Goal: Information Seeking & Learning: Learn about a topic

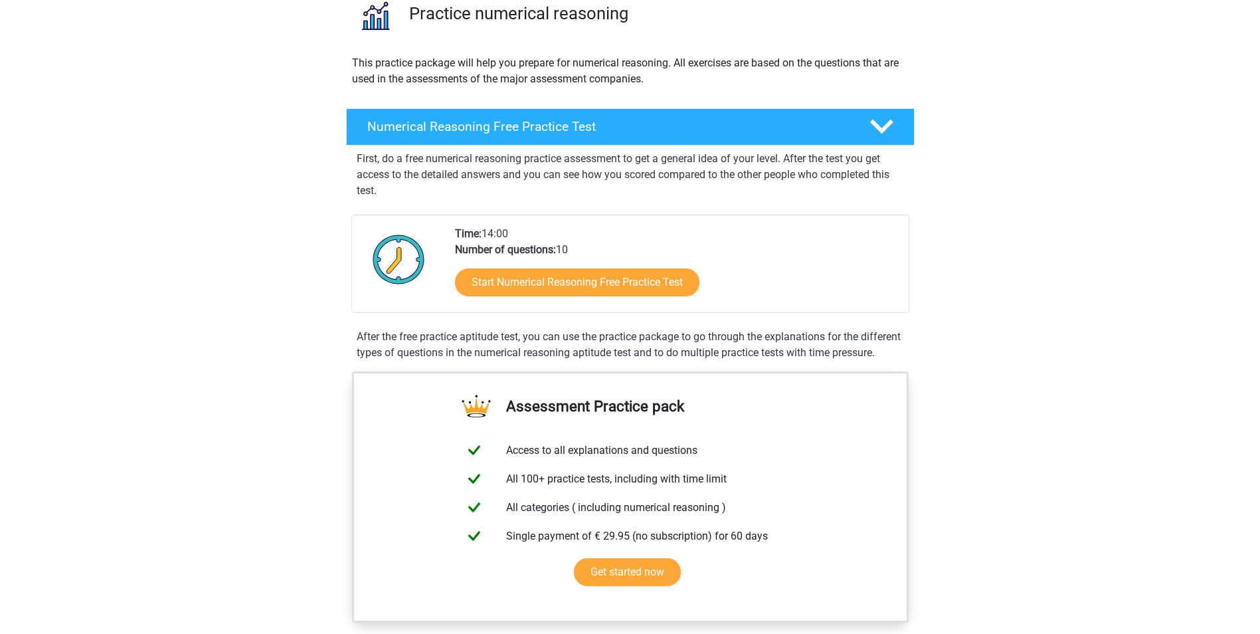
scroll to position [113, 0]
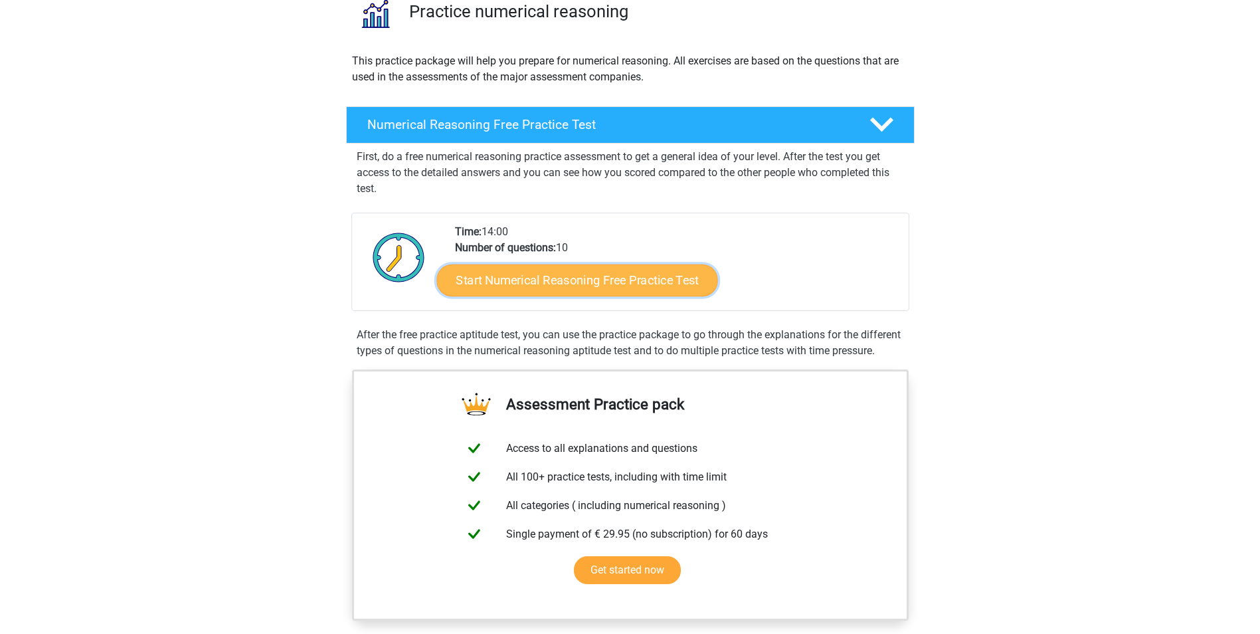
click at [529, 287] on link "Start Numerical Reasoning Free Practice Test" at bounding box center [576, 280] width 281 height 32
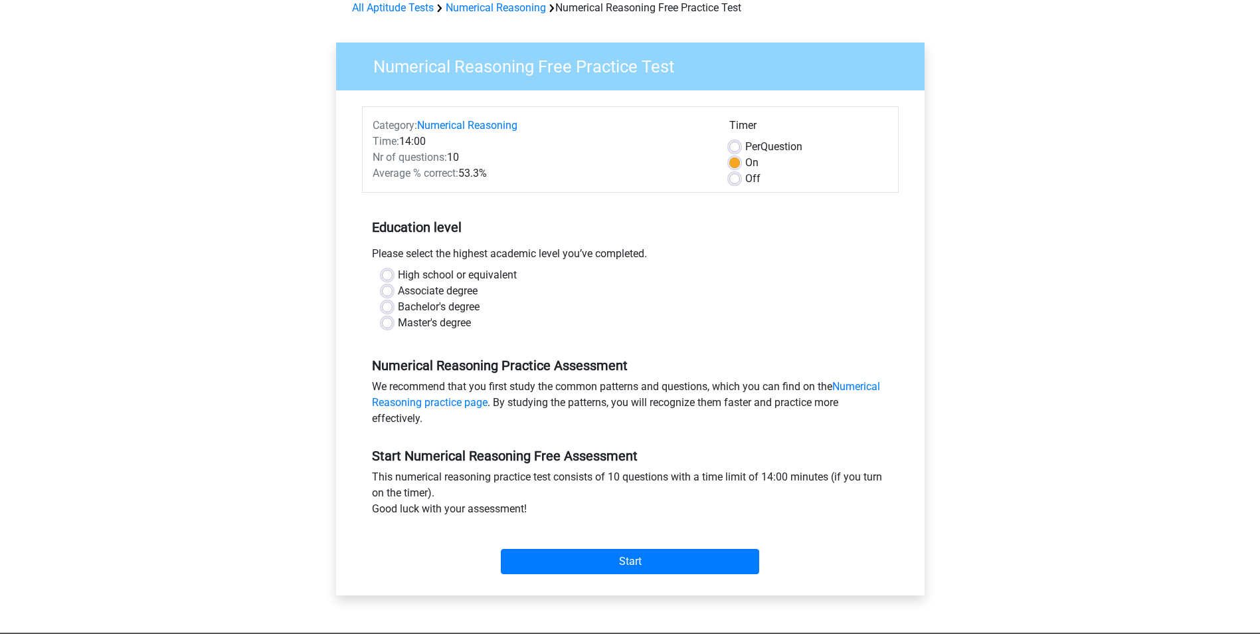
scroll to position [74, 0]
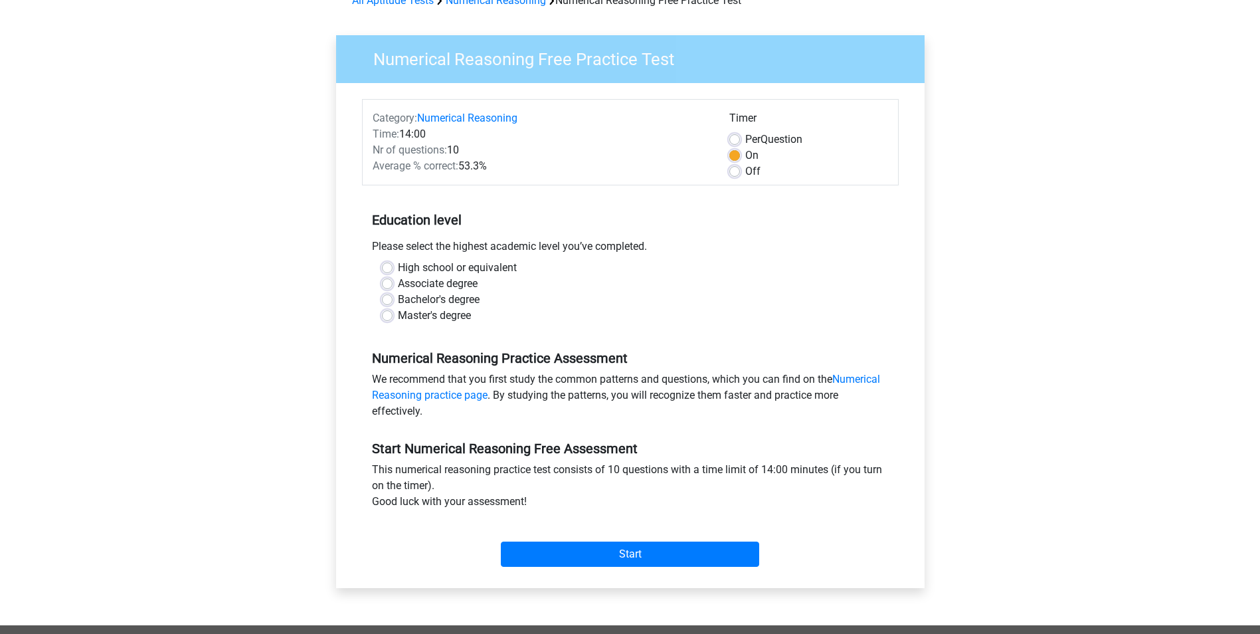
click at [398, 314] on label "Master's degree" at bounding box center [434, 316] width 73 height 16
click at [389, 314] on input "Master's degree" at bounding box center [387, 314] width 11 height 13
radio input "true"
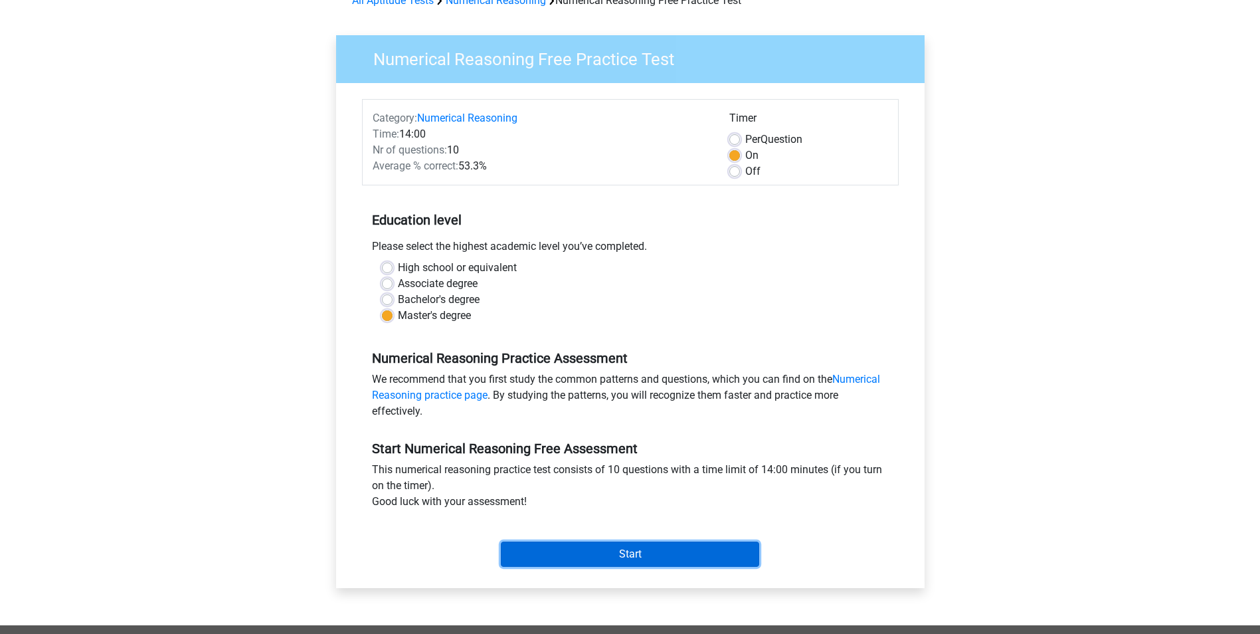
click at [560, 556] on input "Start" at bounding box center [630, 553] width 258 height 25
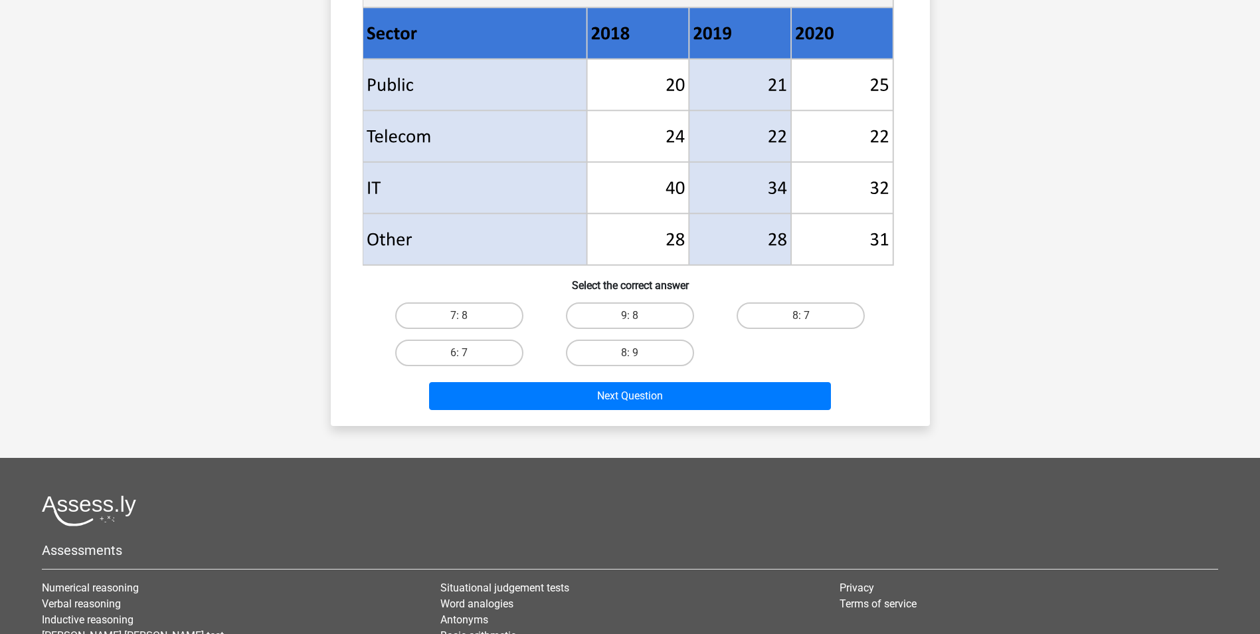
scroll to position [533, 0]
click at [464, 319] on input "7: 8" at bounding box center [463, 320] width 9 height 9
radio input "true"
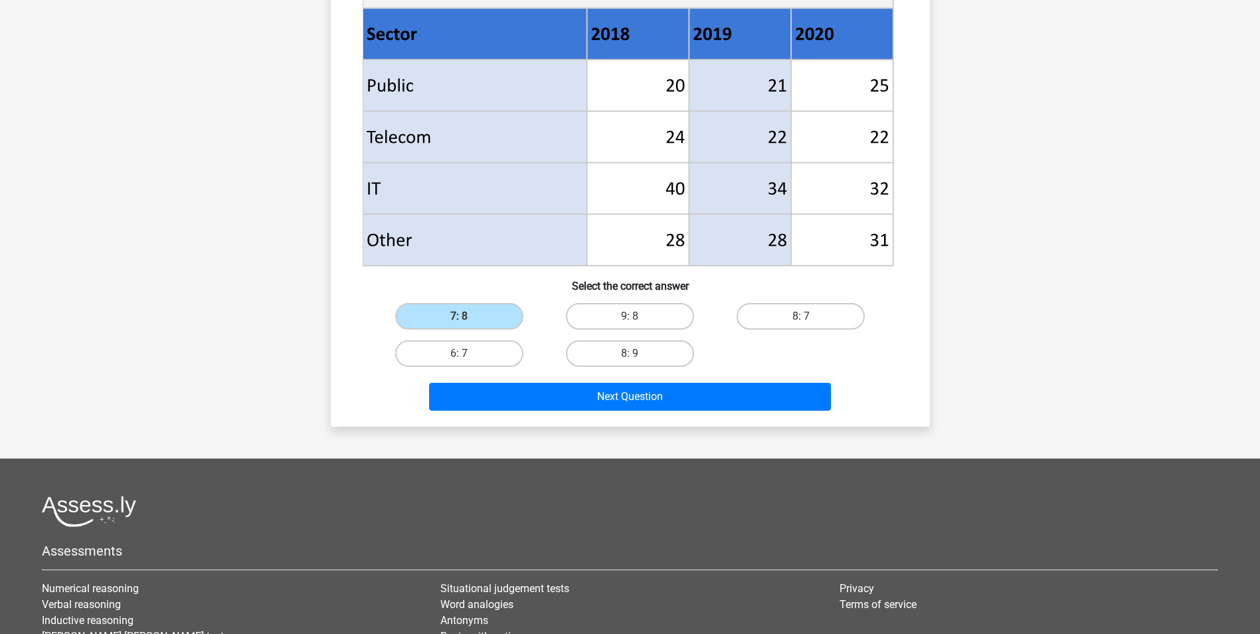
click at [547, 410] on div "Next Question" at bounding box center [630, 399] width 513 height 33
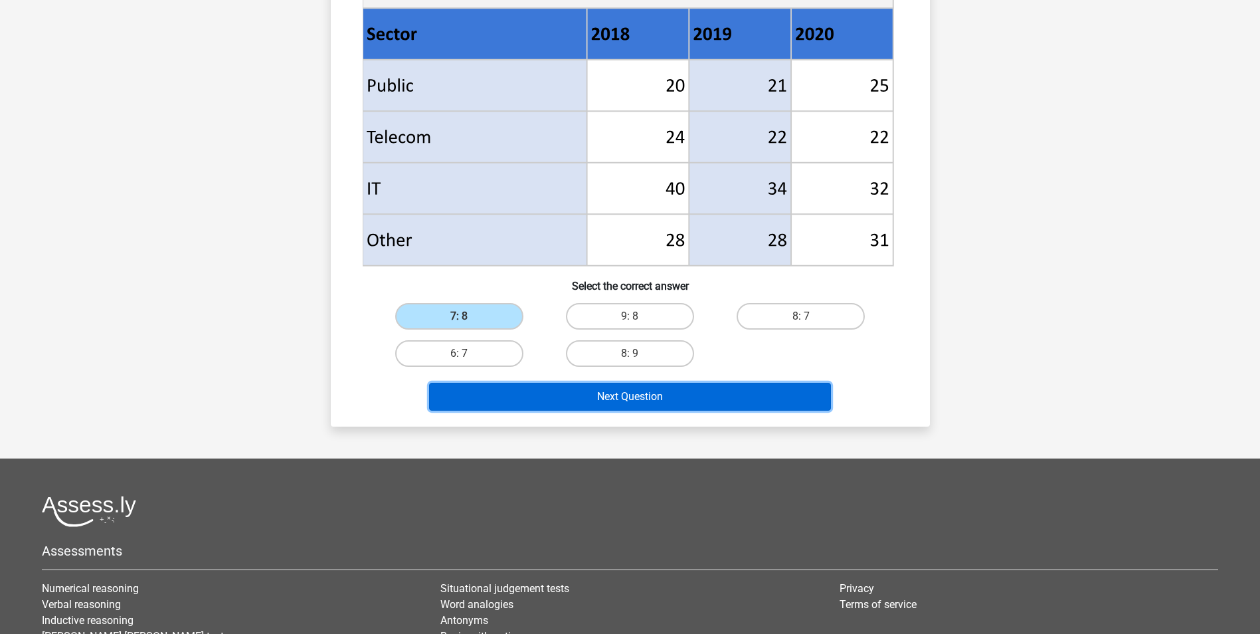
click at [553, 396] on button "Next Question" at bounding box center [630, 397] width 402 height 28
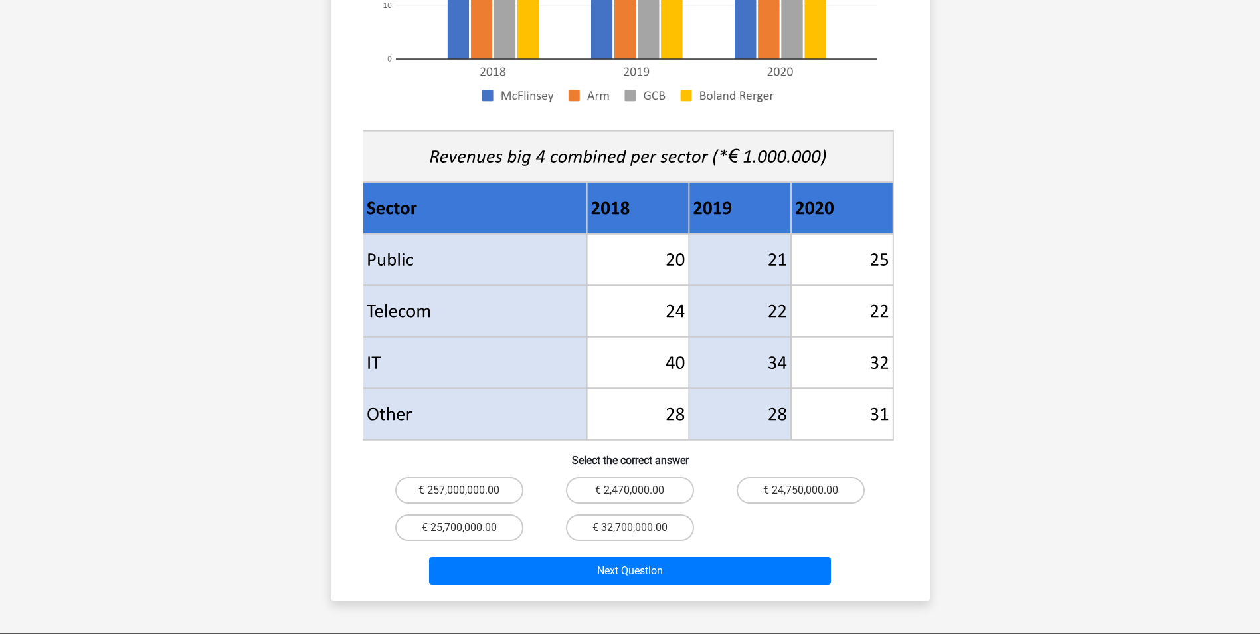
scroll to position [410, 0]
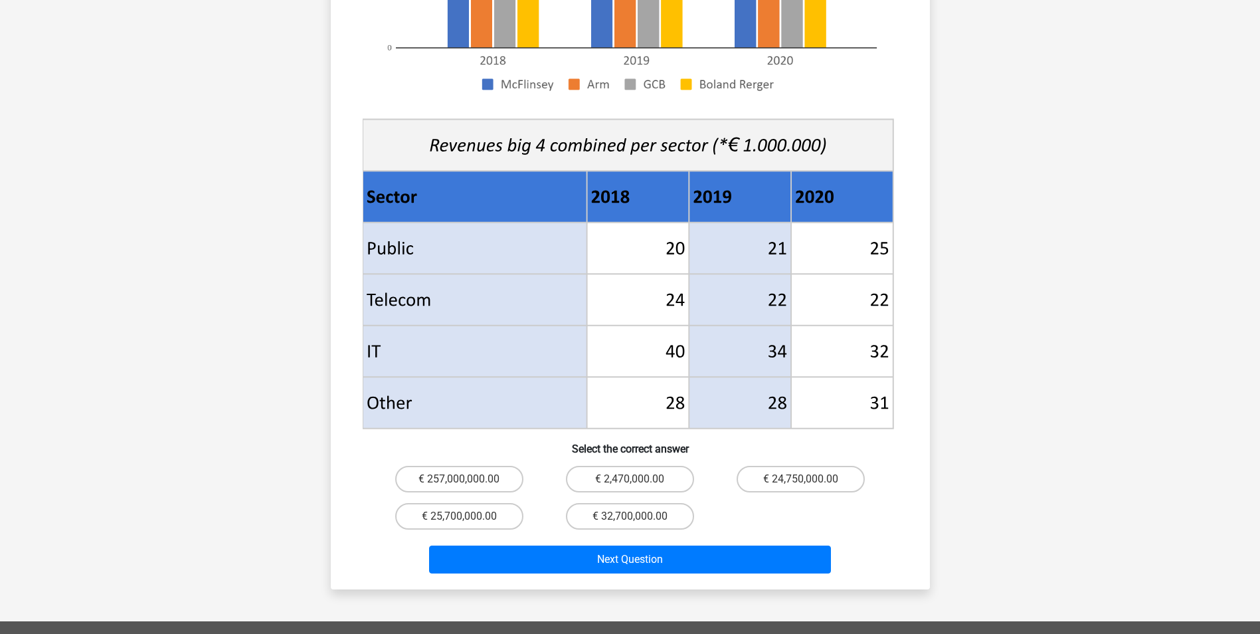
click at [803, 479] on input "€ 24,750,000.00" at bounding box center [805, 483] width 9 height 9
radio input "true"
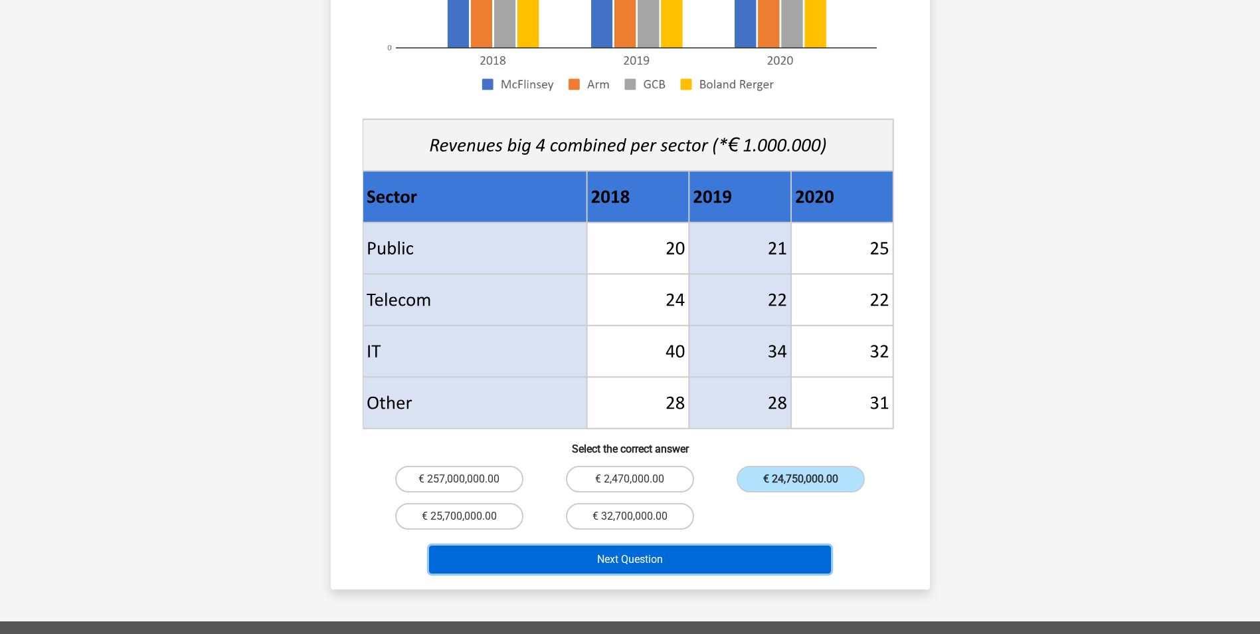
click at [640, 546] on button "Next Question" at bounding box center [630, 559] width 402 height 28
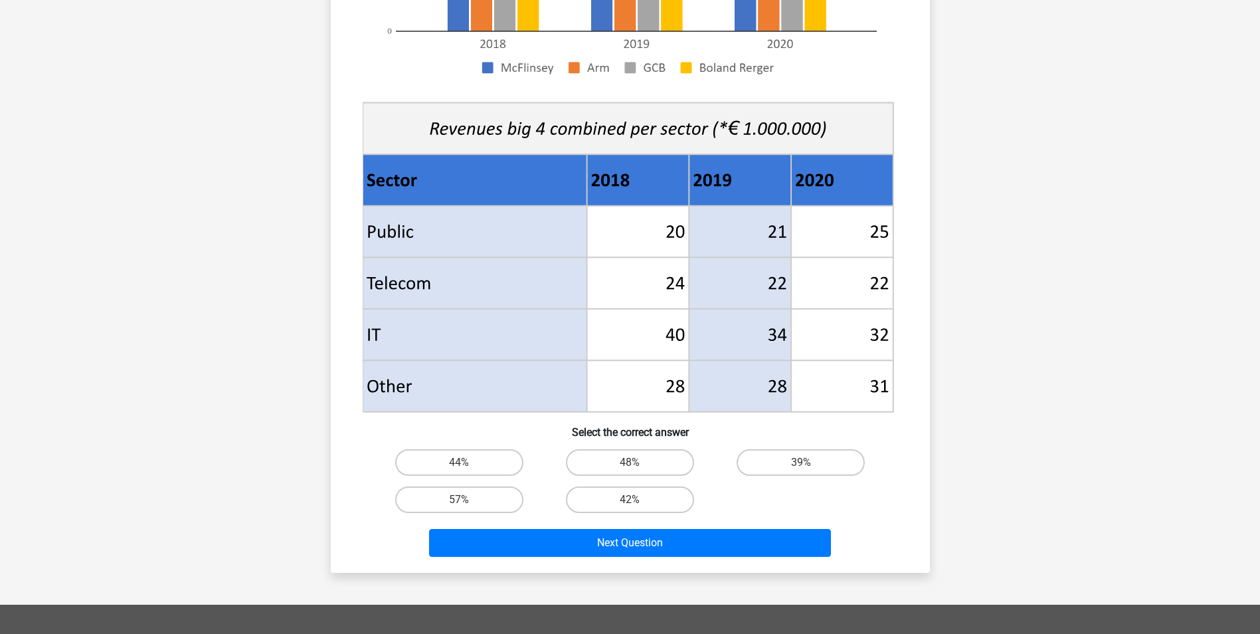
scroll to position [388, 0]
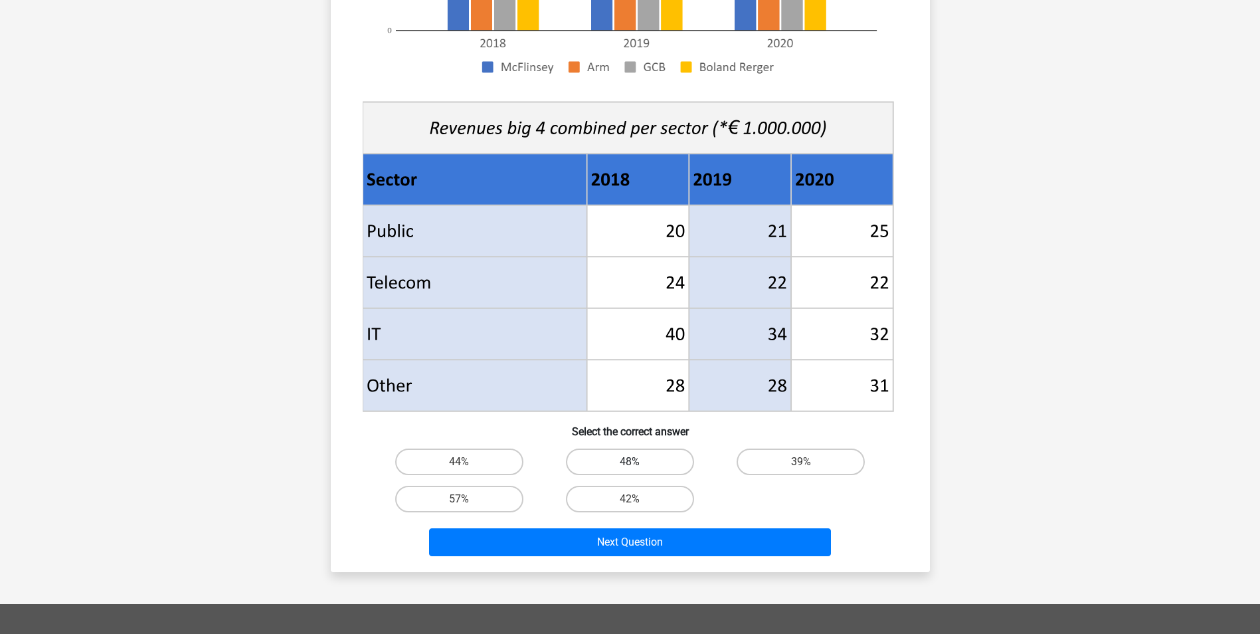
click at [603, 459] on label "48%" at bounding box center [630, 461] width 128 height 27
click at [630, 462] on input "48%" at bounding box center [634, 466] width 9 height 9
radio input "true"
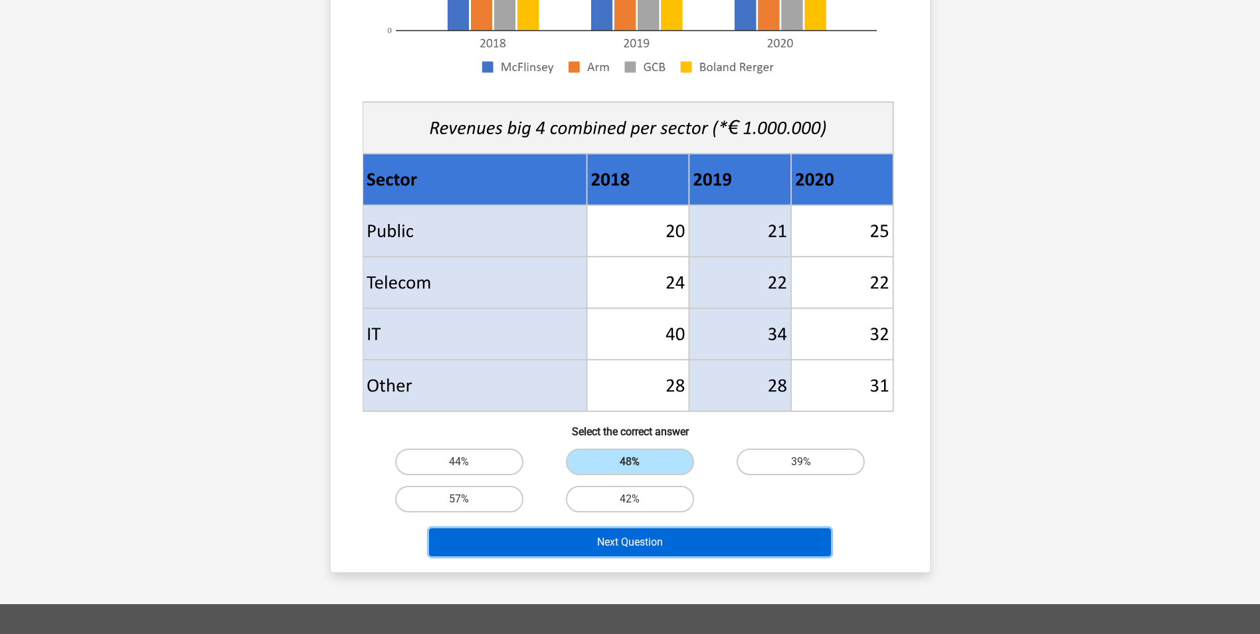
click at [602, 540] on button "Next Question" at bounding box center [630, 542] width 402 height 28
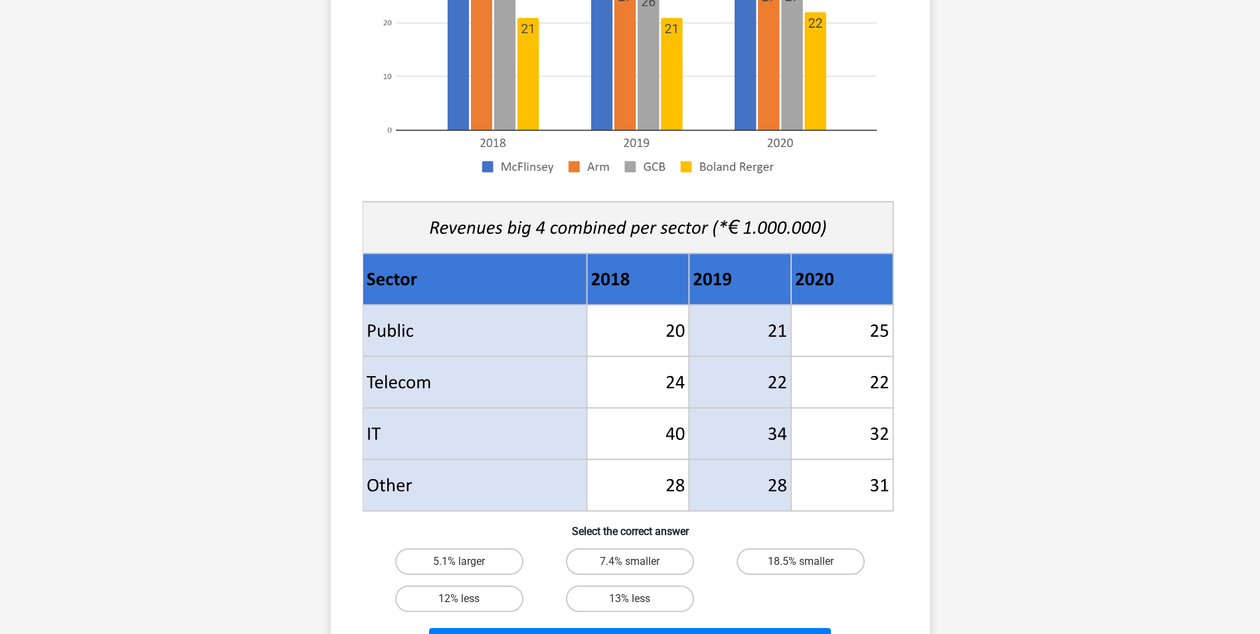
scroll to position [294, 0]
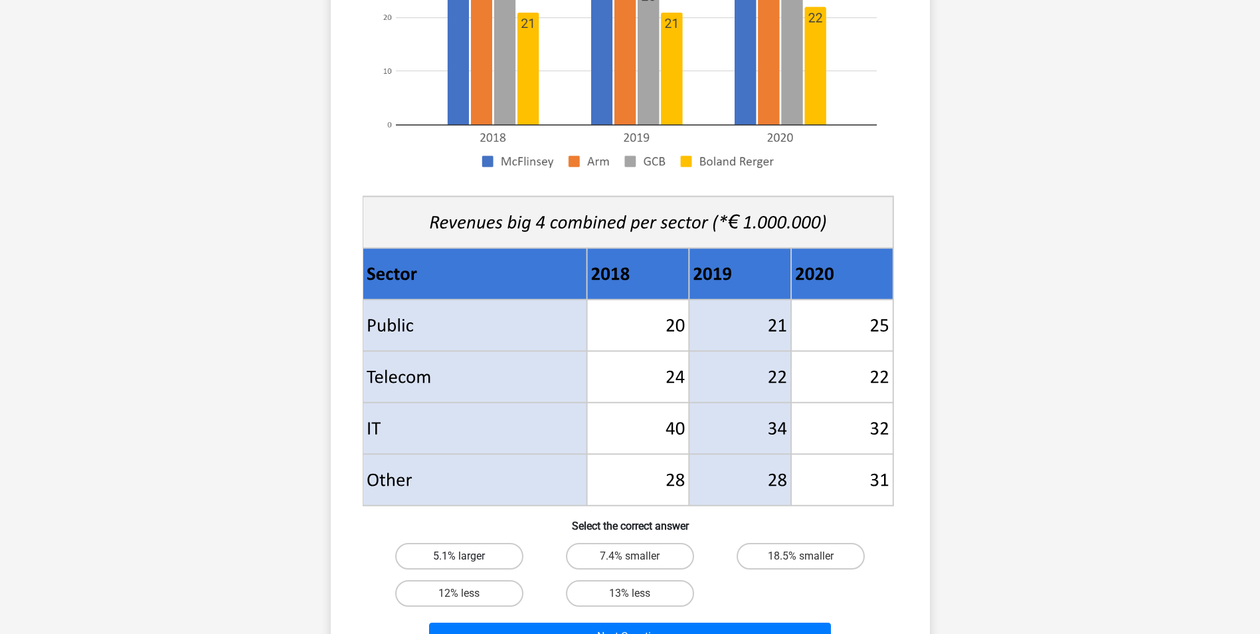
click at [472, 551] on label "5.1% larger" at bounding box center [459, 556] width 128 height 27
click at [468, 556] on input "5.1% larger" at bounding box center [463, 560] width 9 height 9
radio input "true"
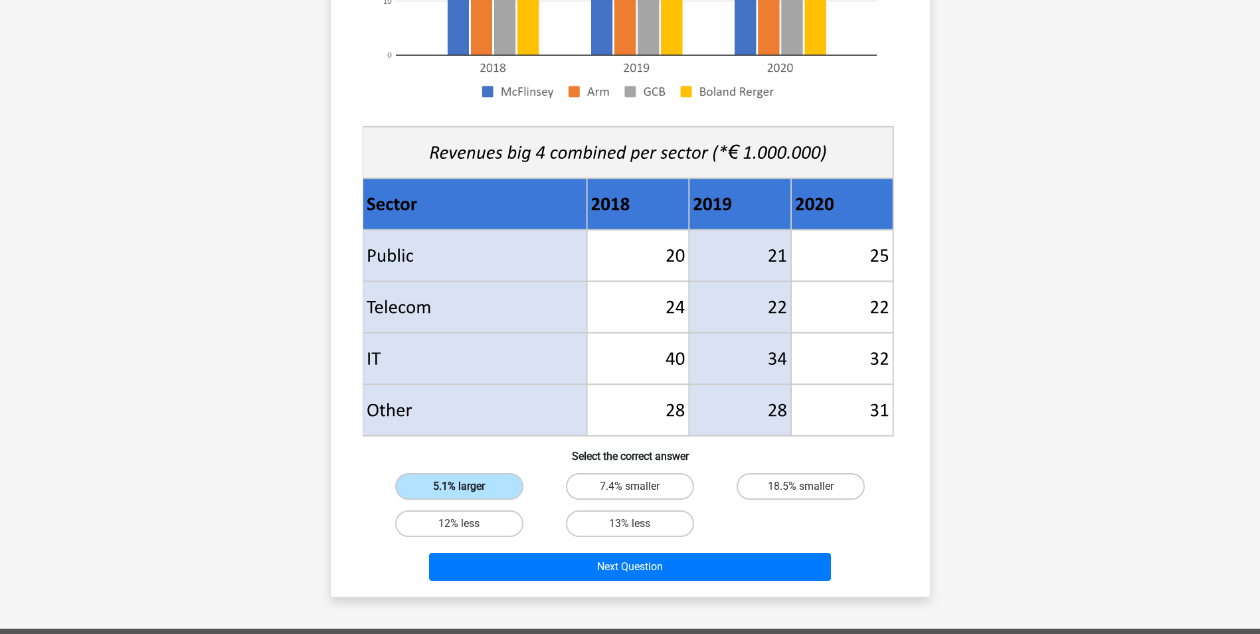
scroll to position [364, 0]
click at [632, 480] on label "7.4% smaller" at bounding box center [630, 485] width 128 height 27
click at [632, 486] on input "7.4% smaller" at bounding box center [634, 490] width 9 height 9
radio input "true"
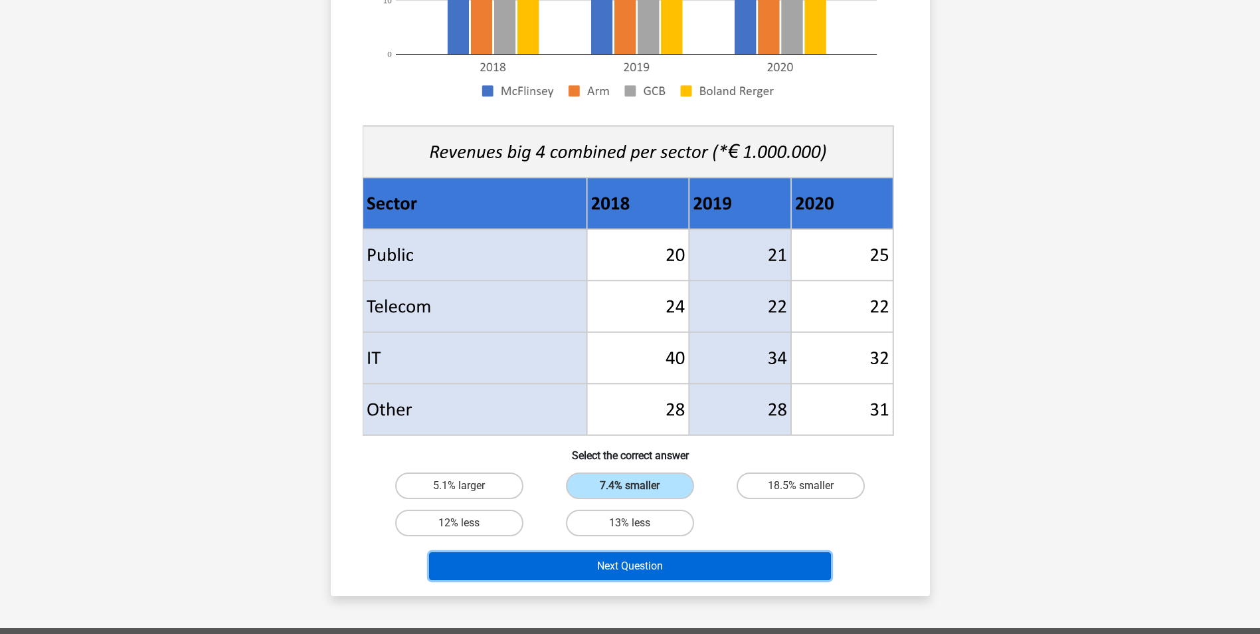
click at [645, 569] on button "Next Question" at bounding box center [630, 566] width 402 height 28
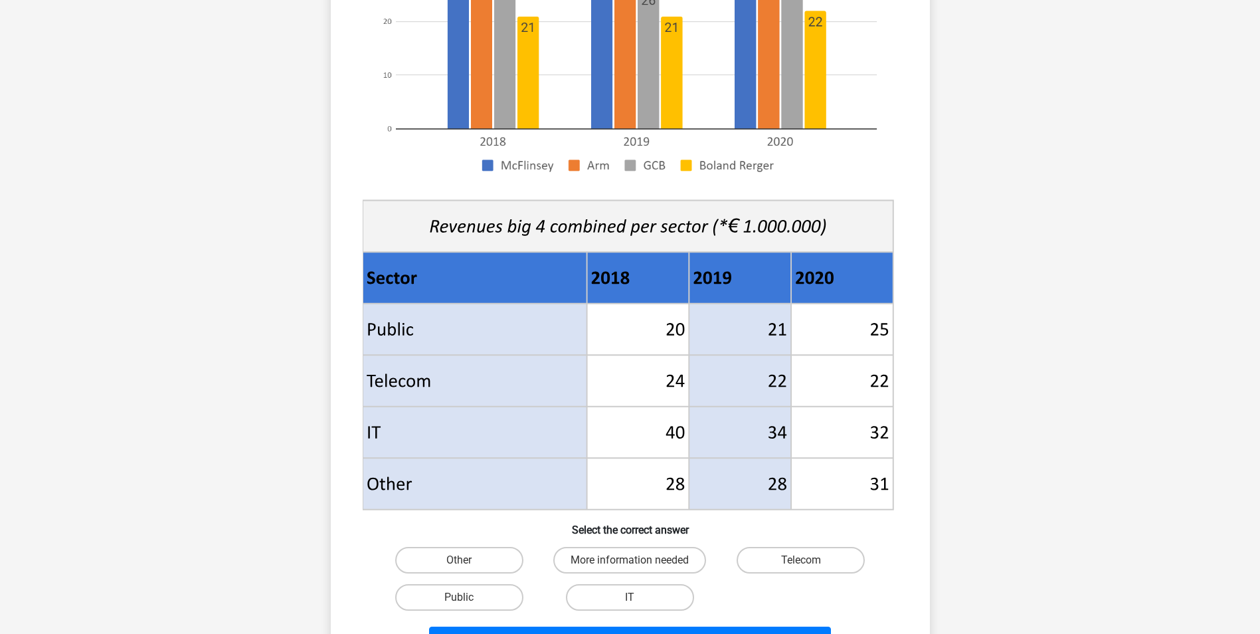
scroll to position [290, 0]
click at [426, 599] on label "Public" at bounding box center [459, 596] width 128 height 27
click at [459, 599] on input "Public" at bounding box center [463, 600] width 9 height 9
radio input "true"
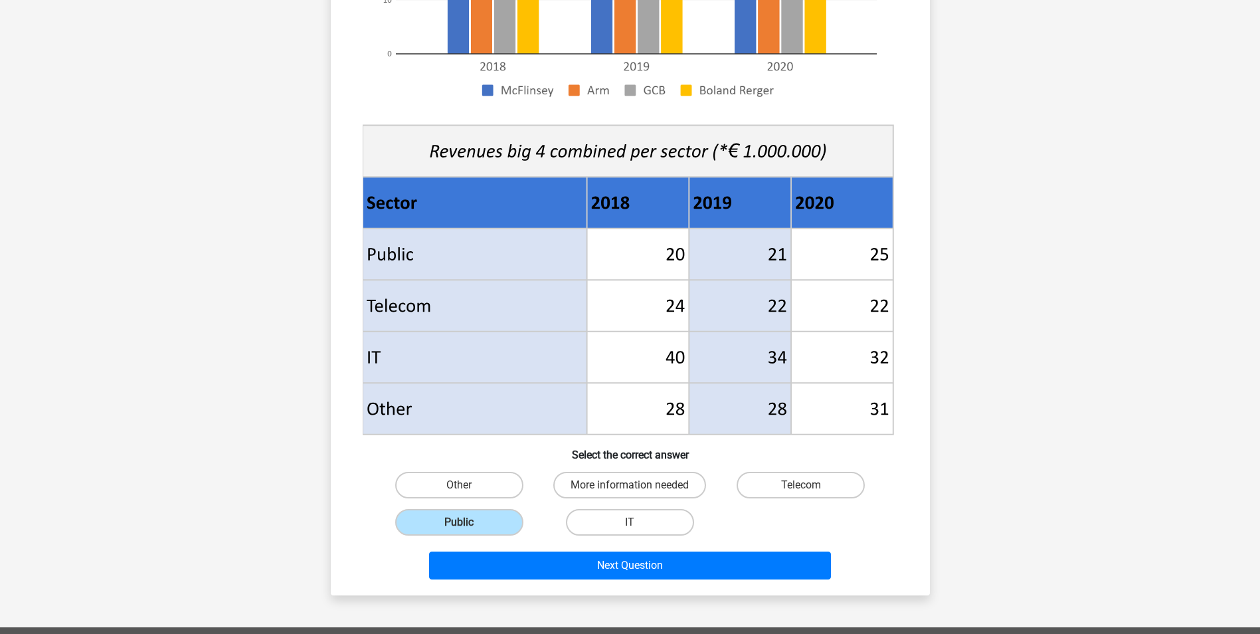
scroll to position [365, 0]
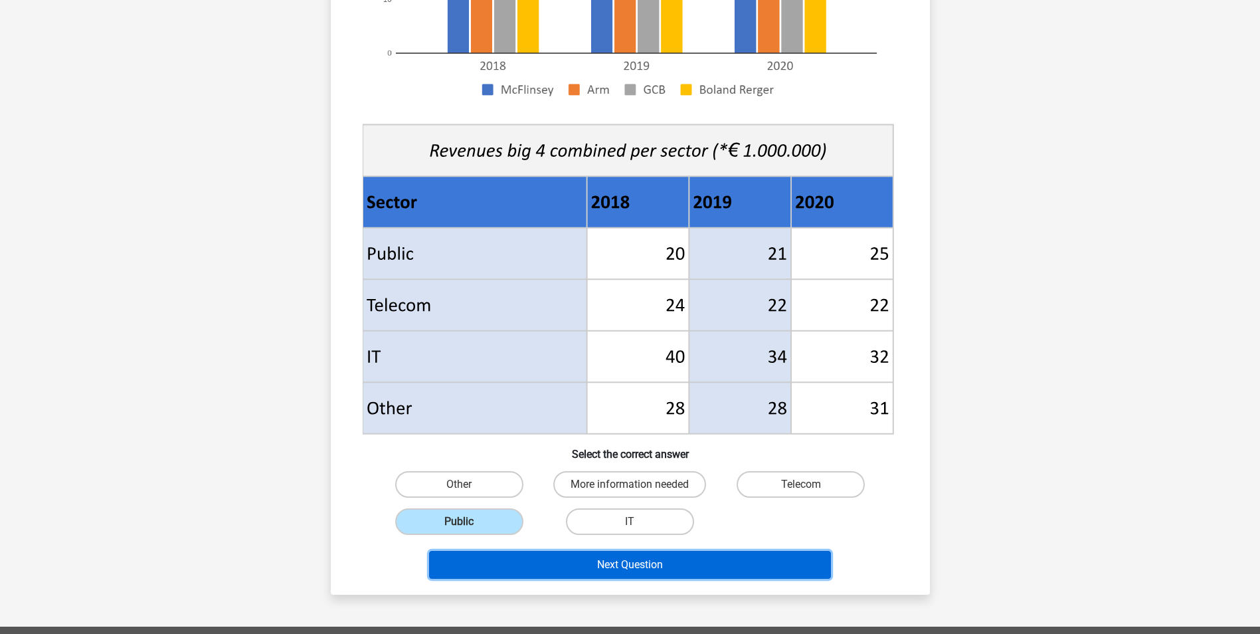
click at [499, 575] on button "Next Question" at bounding box center [630, 565] width 402 height 28
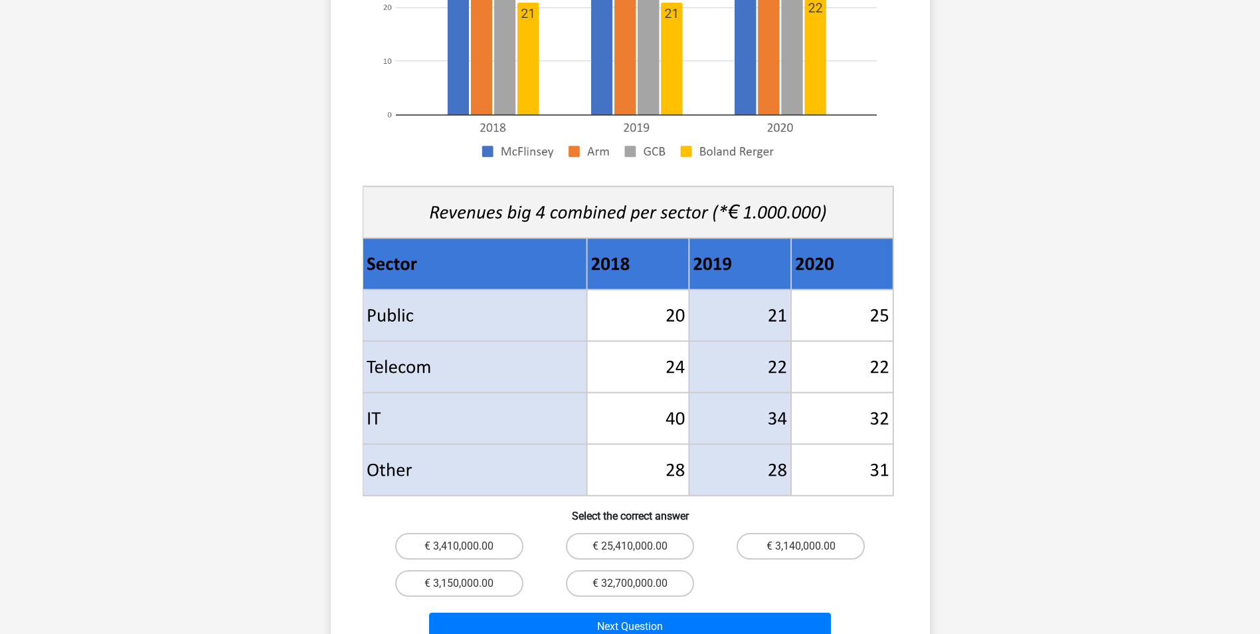
scroll to position [326, 0]
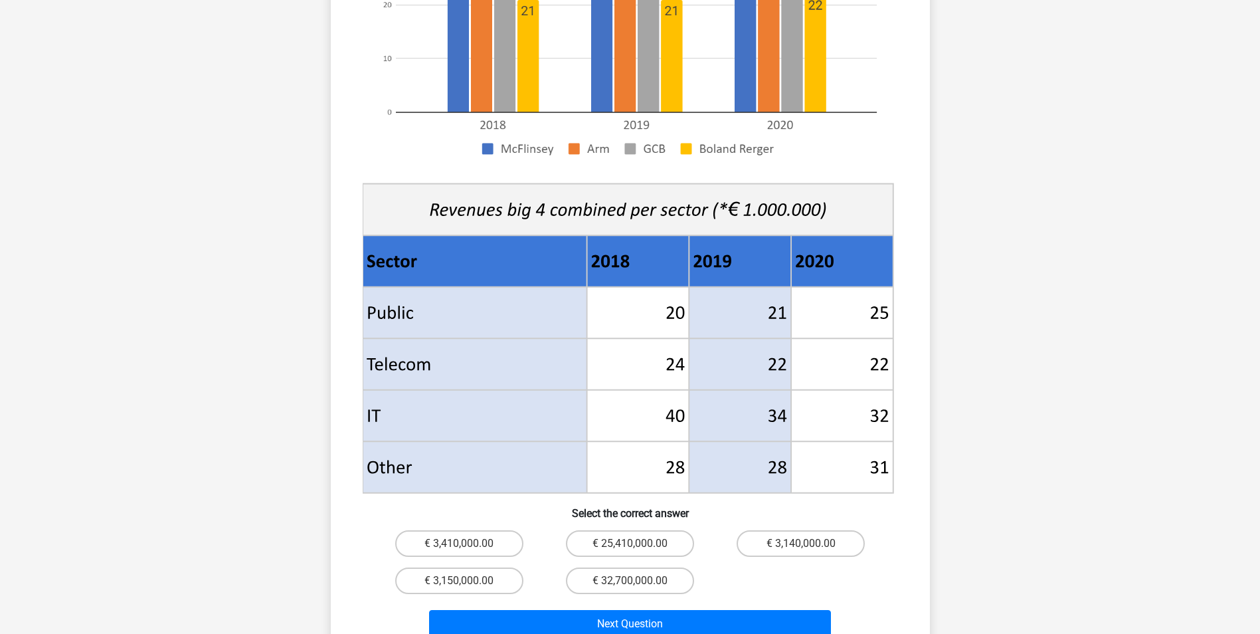
click at [464, 543] on input "€ 3,410,000.00" at bounding box center [463, 547] width 9 height 9
radio input "true"
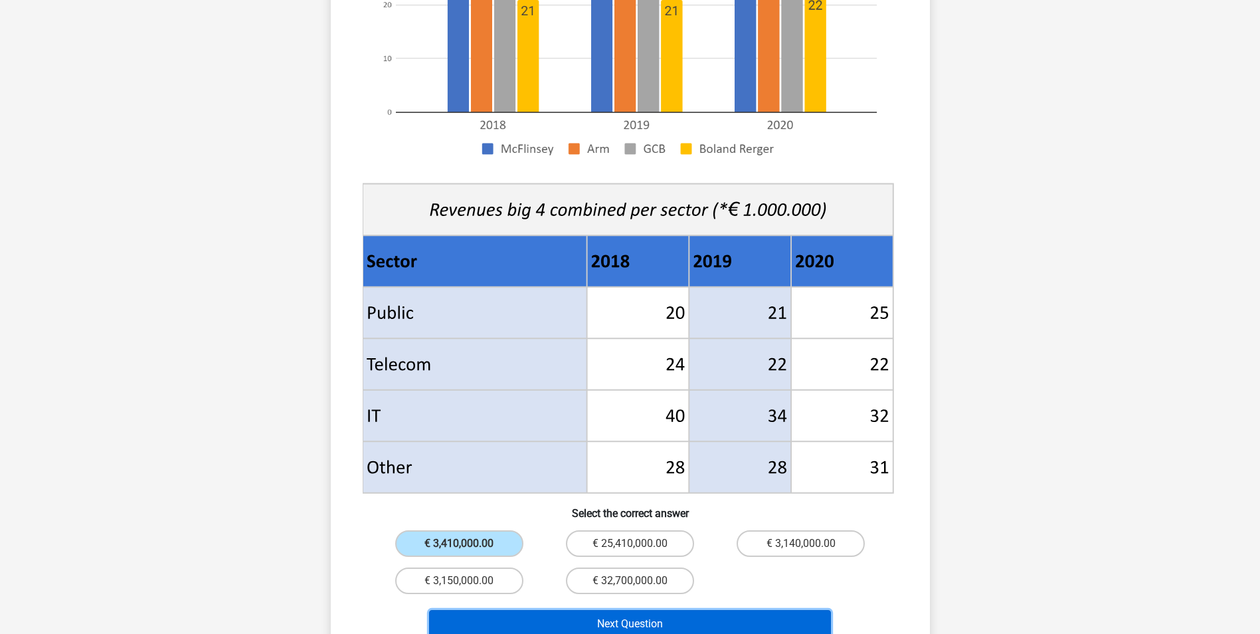
click at [507, 610] on button "Next Question" at bounding box center [630, 624] width 402 height 28
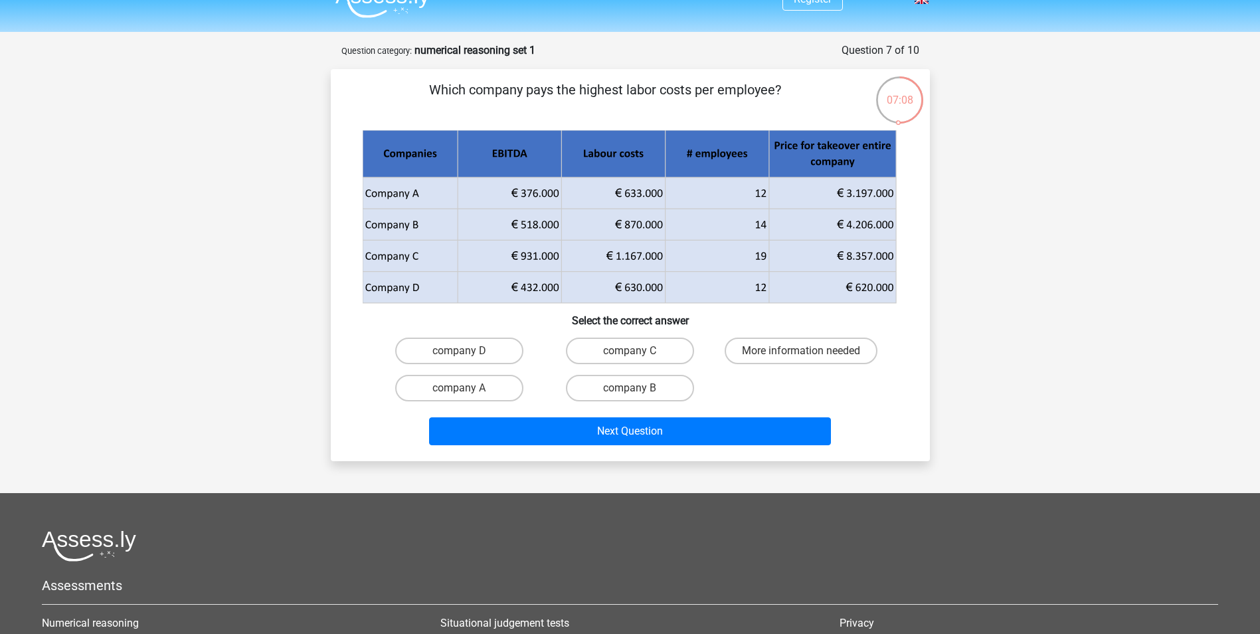
scroll to position [23, 0]
click at [596, 377] on label "company B" at bounding box center [630, 388] width 128 height 27
click at [630, 389] on input "company B" at bounding box center [634, 393] width 9 height 9
radio input "true"
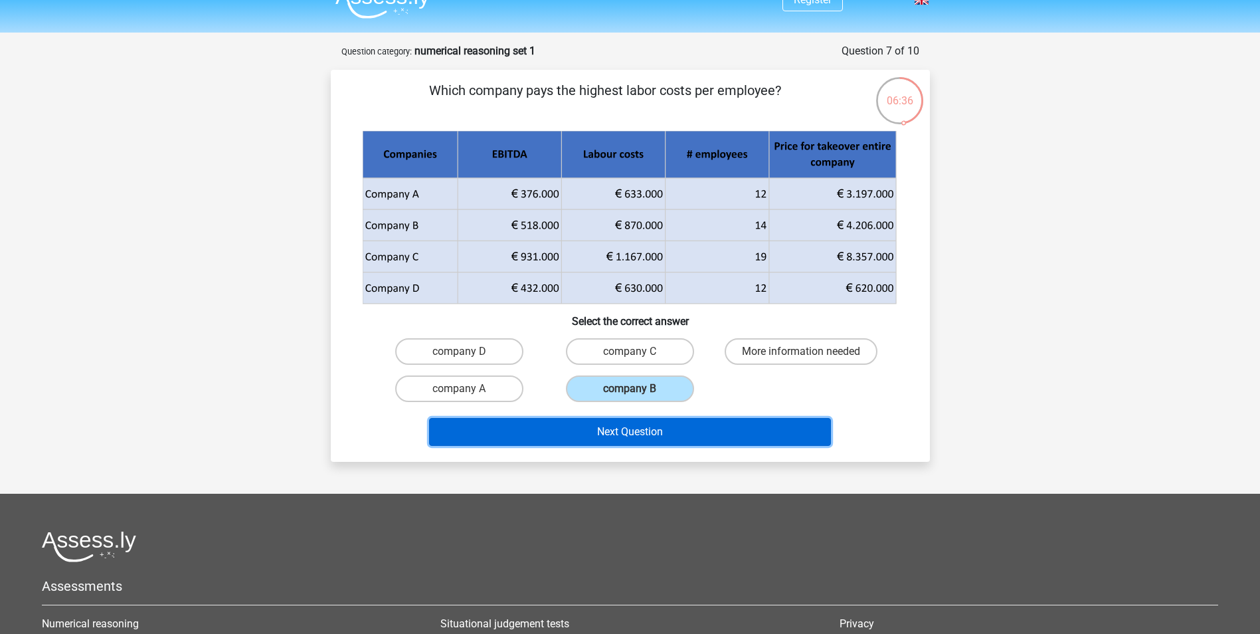
click at [603, 428] on button "Next Question" at bounding box center [630, 432] width 402 height 28
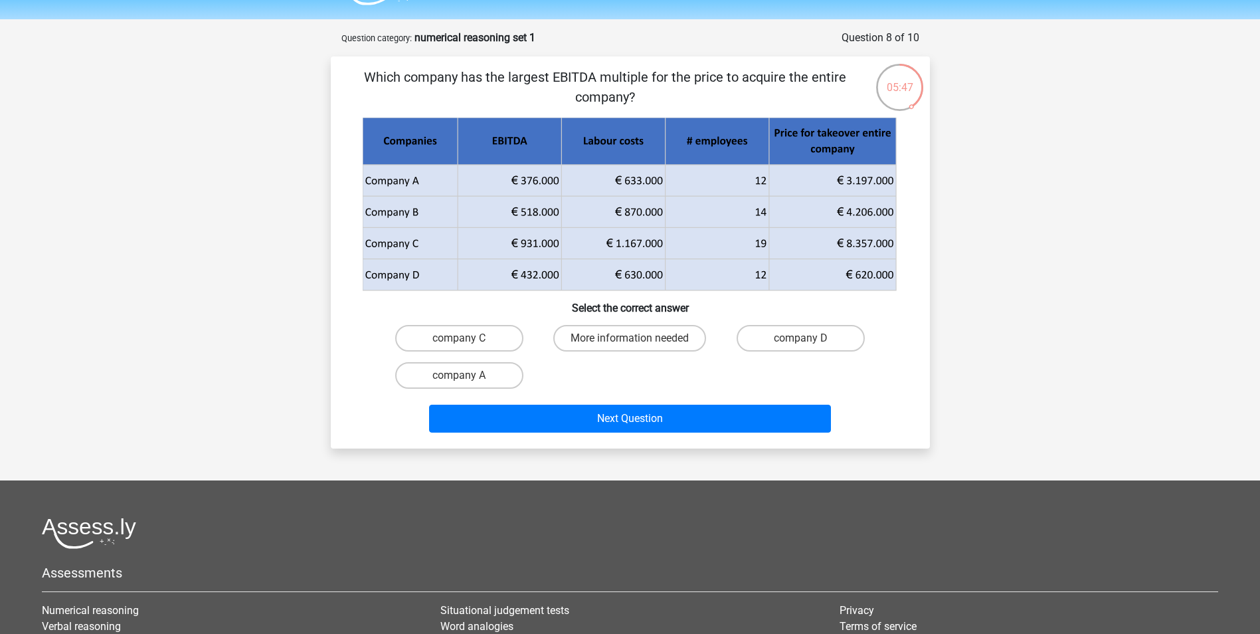
scroll to position [37, 0]
click at [796, 339] on label "company D" at bounding box center [801, 337] width 128 height 27
click at [801, 339] on input "company D" at bounding box center [805, 341] width 9 height 9
radio input "true"
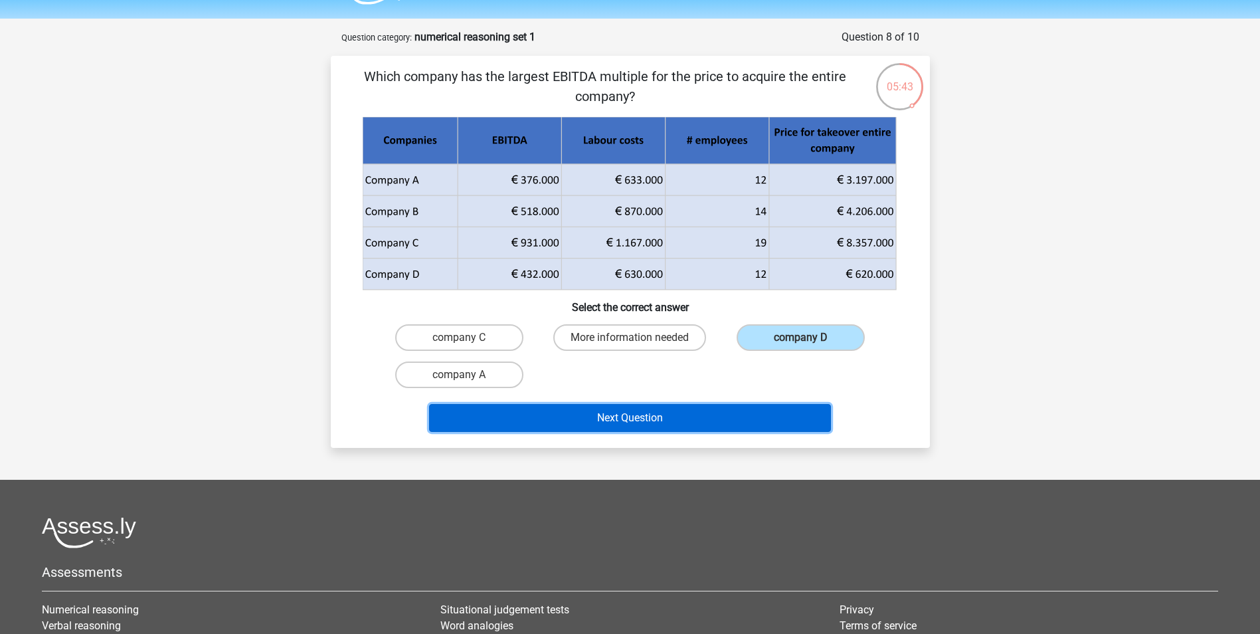
click at [680, 411] on button "Next Question" at bounding box center [630, 418] width 402 height 28
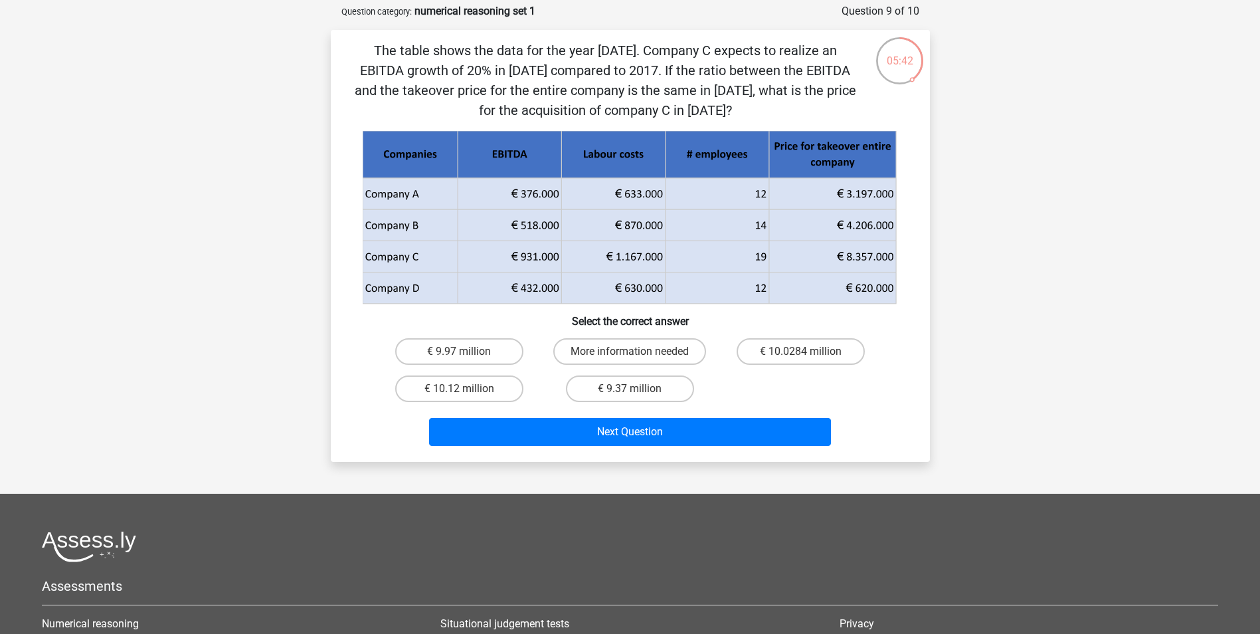
scroll to position [66, 0]
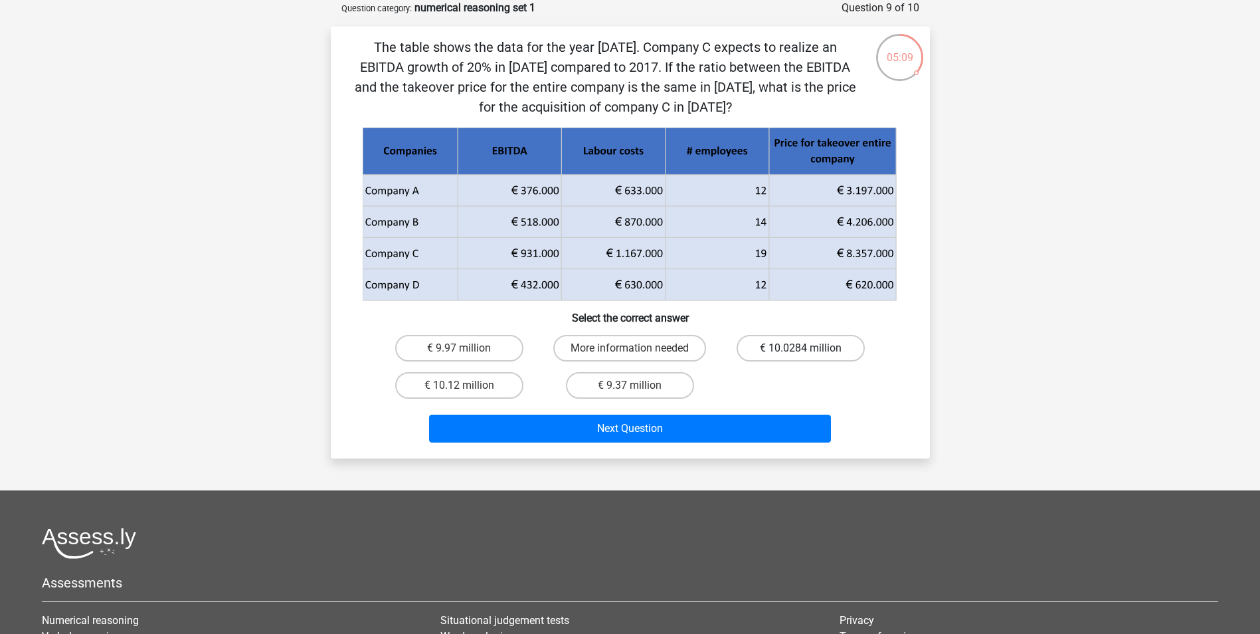
click at [755, 340] on label "€ 10.0284 million" at bounding box center [801, 348] width 128 height 27
click at [801, 348] on input "€ 10.0284 million" at bounding box center [805, 352] width 9 height 9
radio input "true"
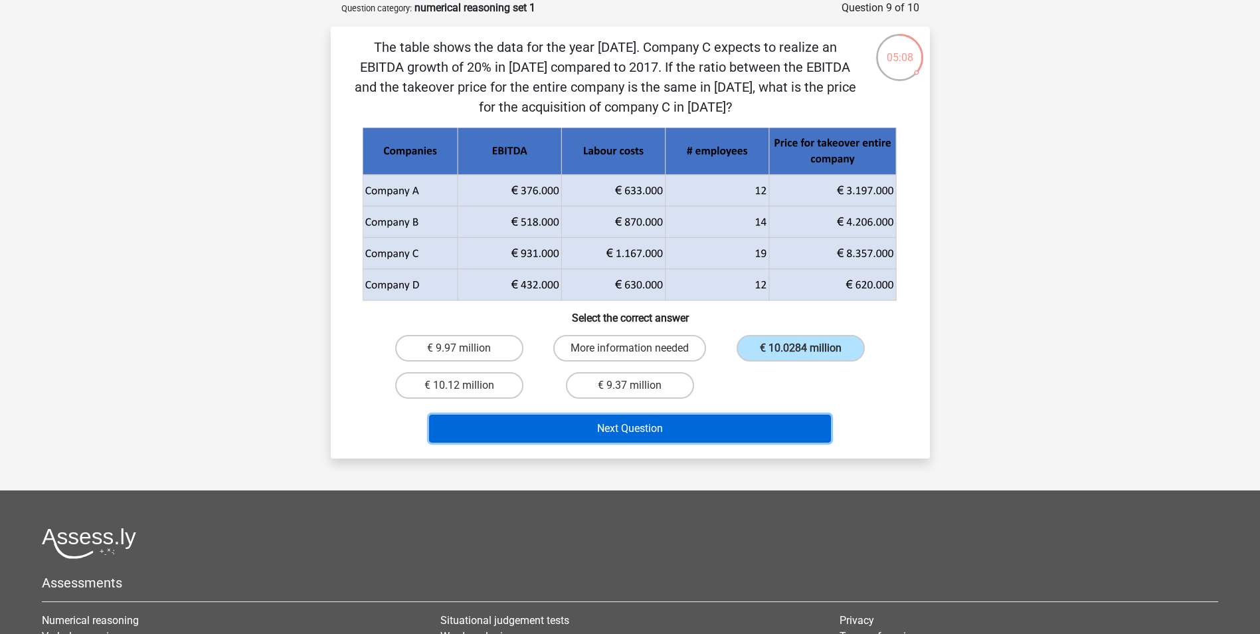
click at [699, 436] on button "Next Question" at bounding box center [630, 428] width 402 height 28
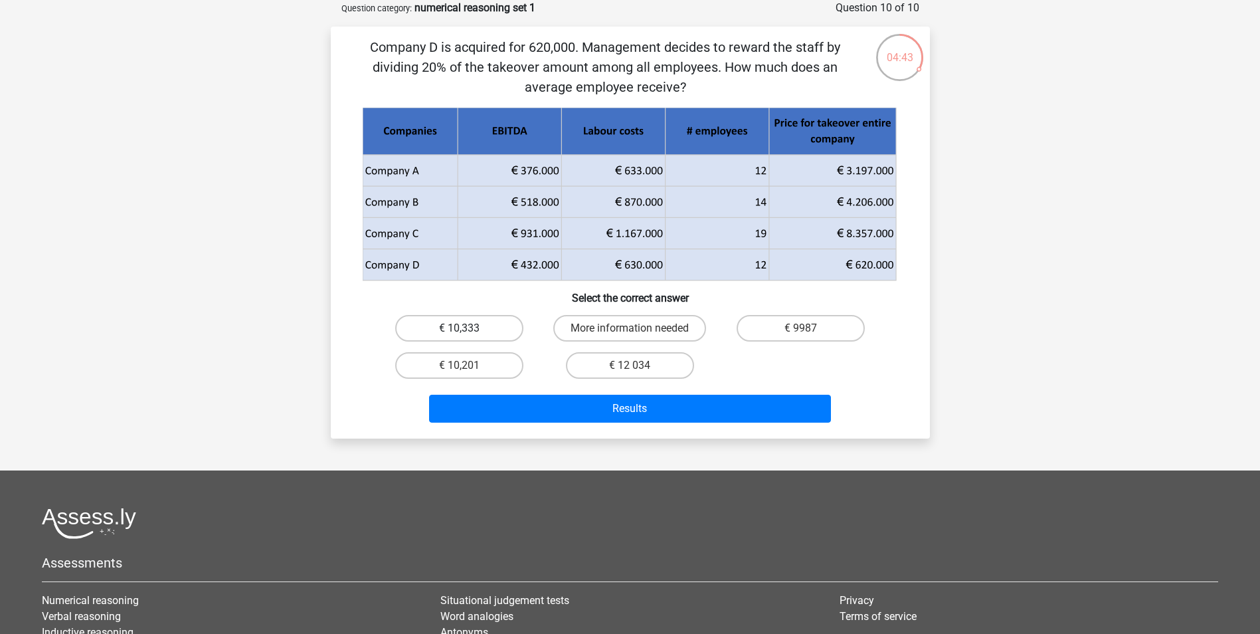
click at [452, 316] on label "€ 10,333" at bounding box center [459, 328] width 128 height 27
click at [459, 328] on input "€ 10,333" at bounding box center [463, 332] width 9 height 9
radio input "true"
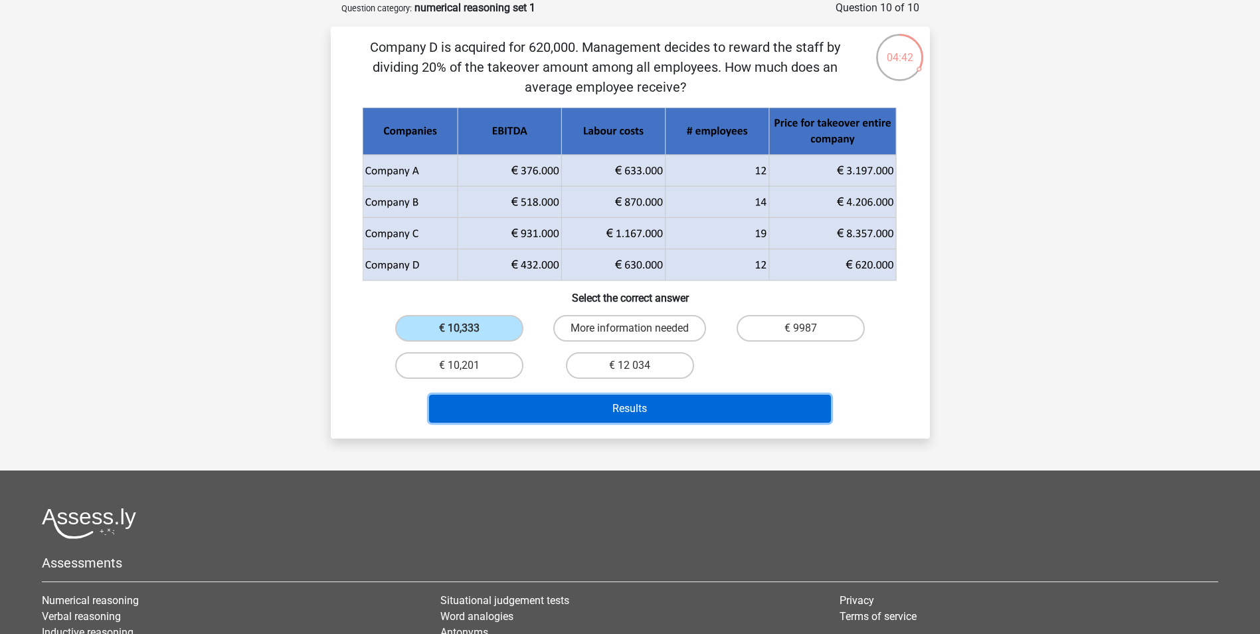
click at [523, 408] on button "Results" at bounding box center [630, 409] width 402 height 28
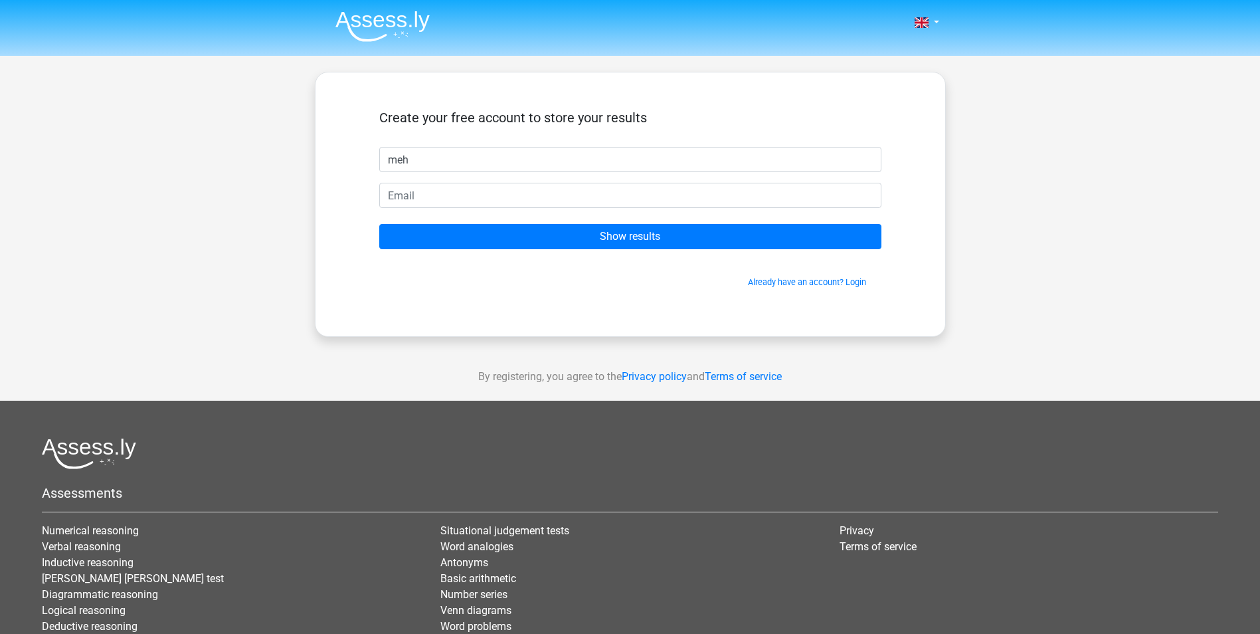
type input "meh"
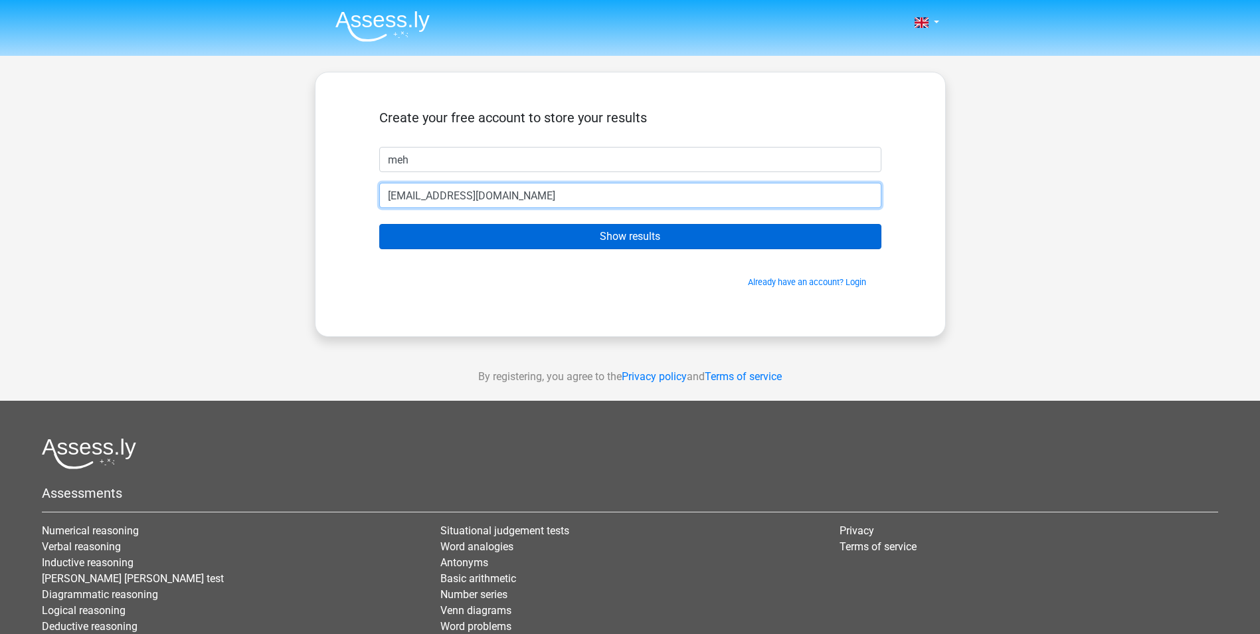
type input "doolab@live.com.au"
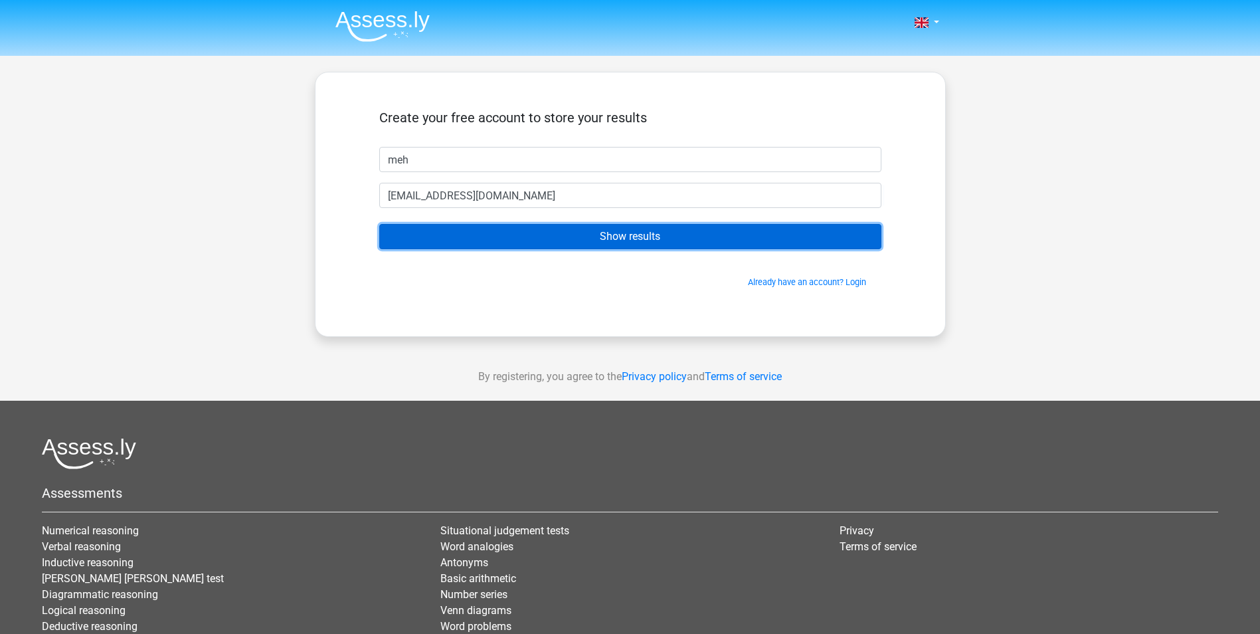
click at [620, 238] on input "Show results" at bounding box center [630, 236] width 502 height 25
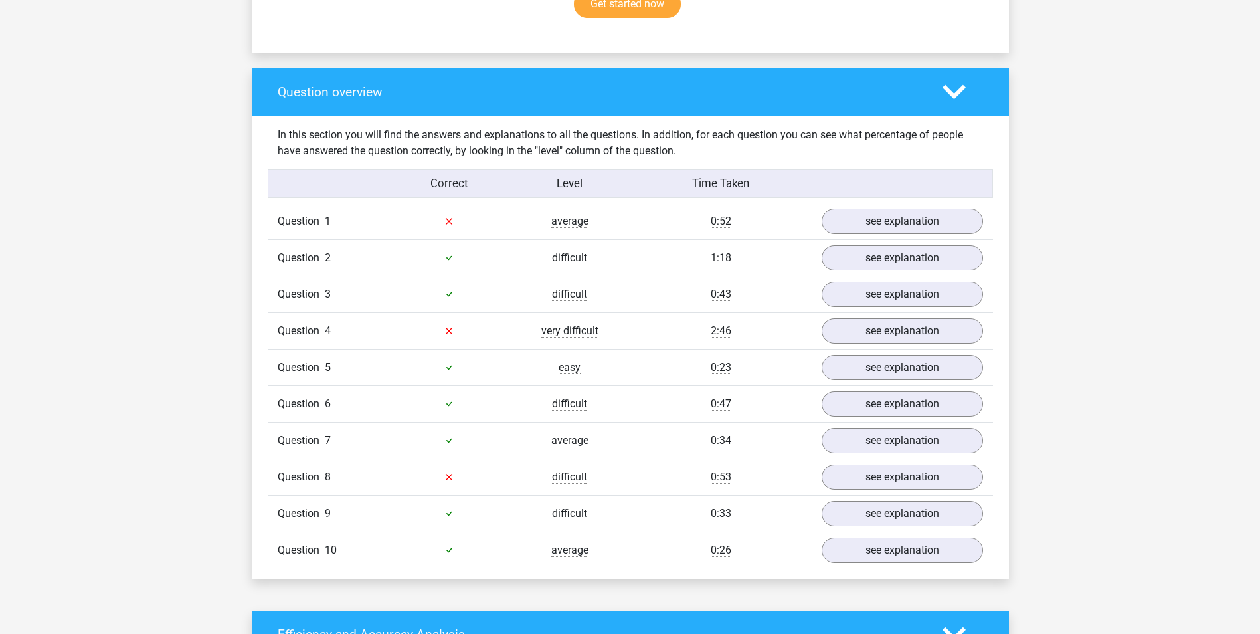
scroll to position [918, 0]
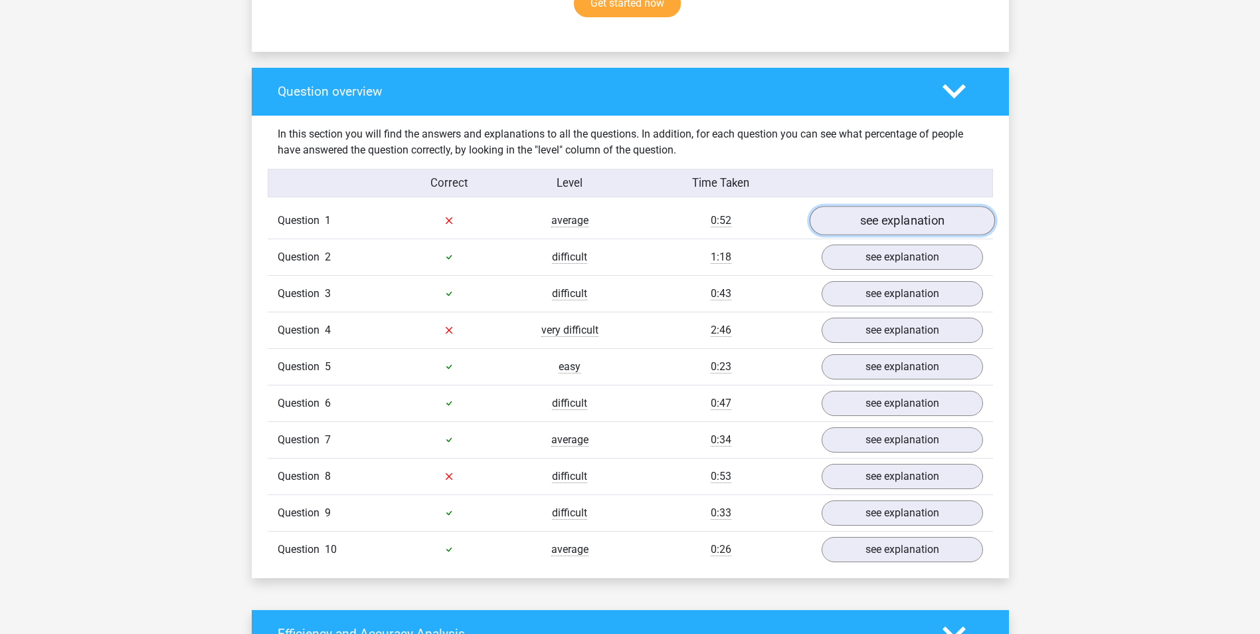
click at [896, 221] on link "see explanation" at bounding box center [901, 220] width 185 height 29
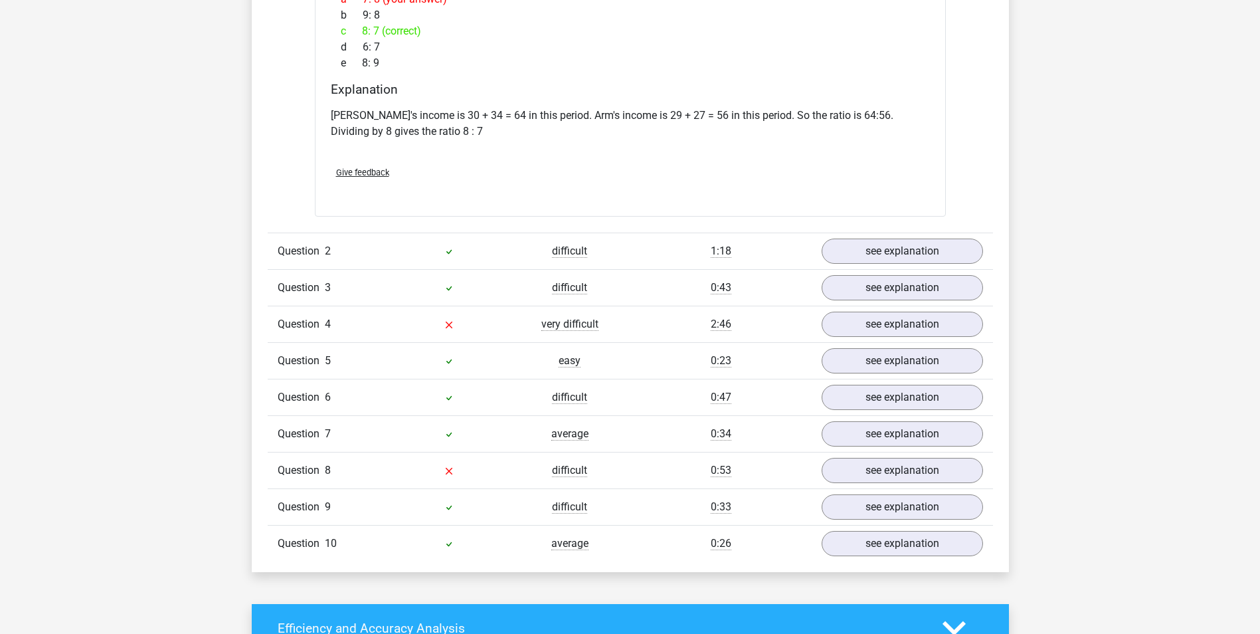
scroll to position [1945, 0]
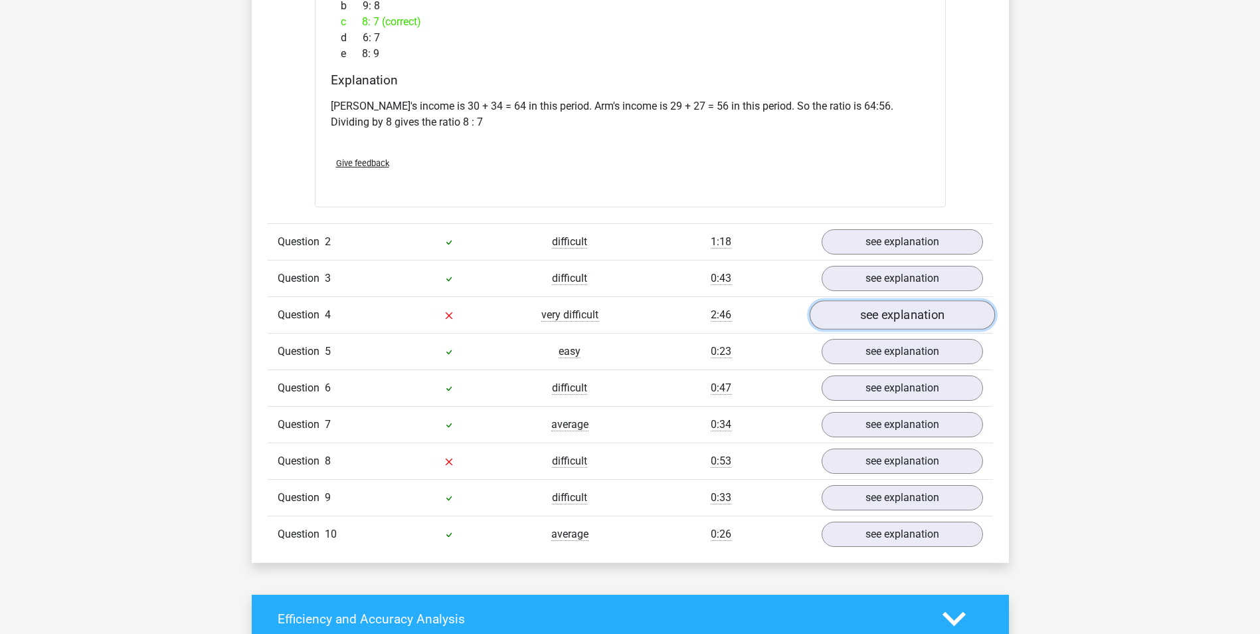
click at [866, 309] on link "see explanation" at bounding box center [901, 314] width 185 height 29
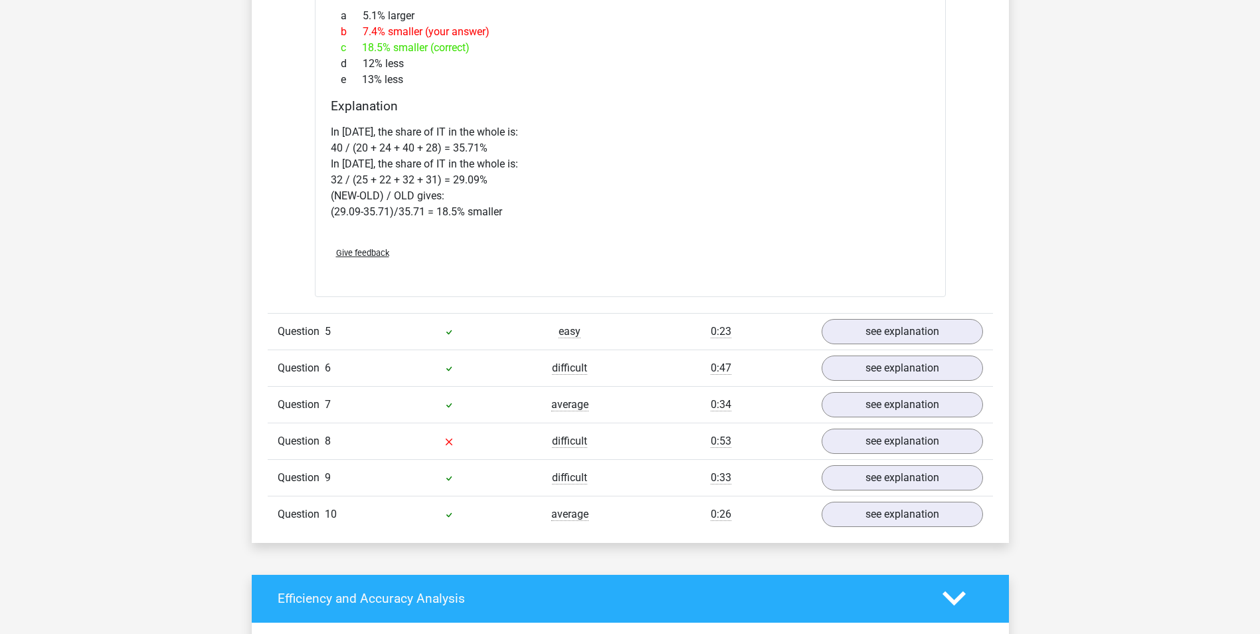
scroll to position [3039, 0]
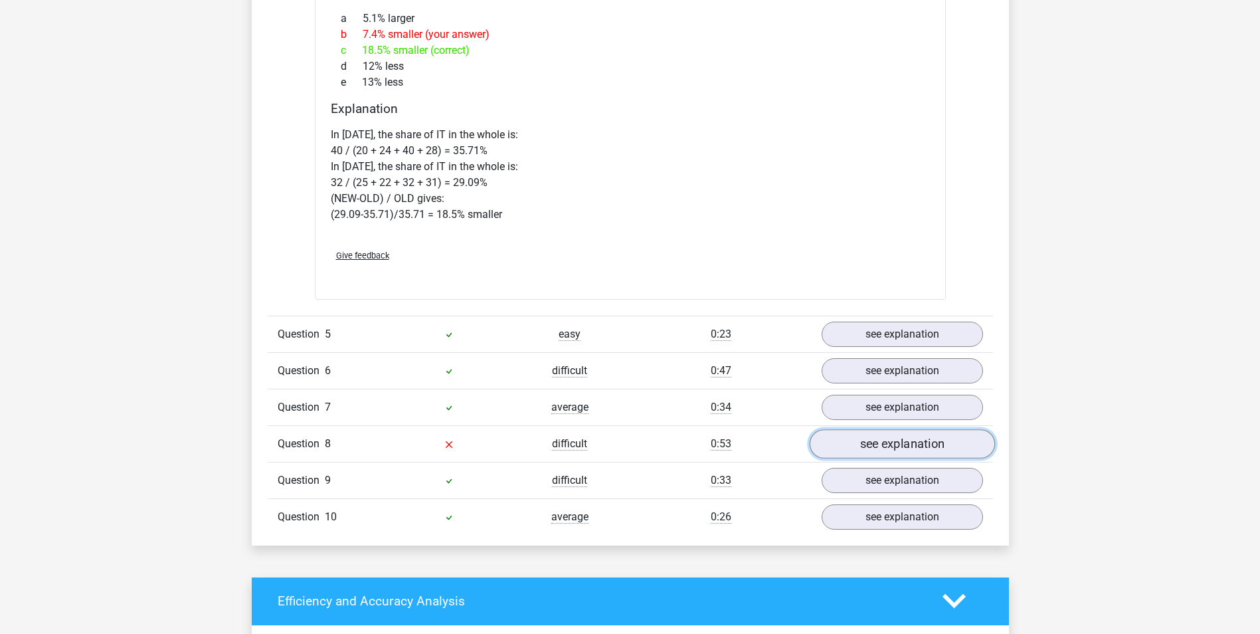
click at [889, 438] on link "see explanation" at bounding box center [901, 443] width 185 height 29
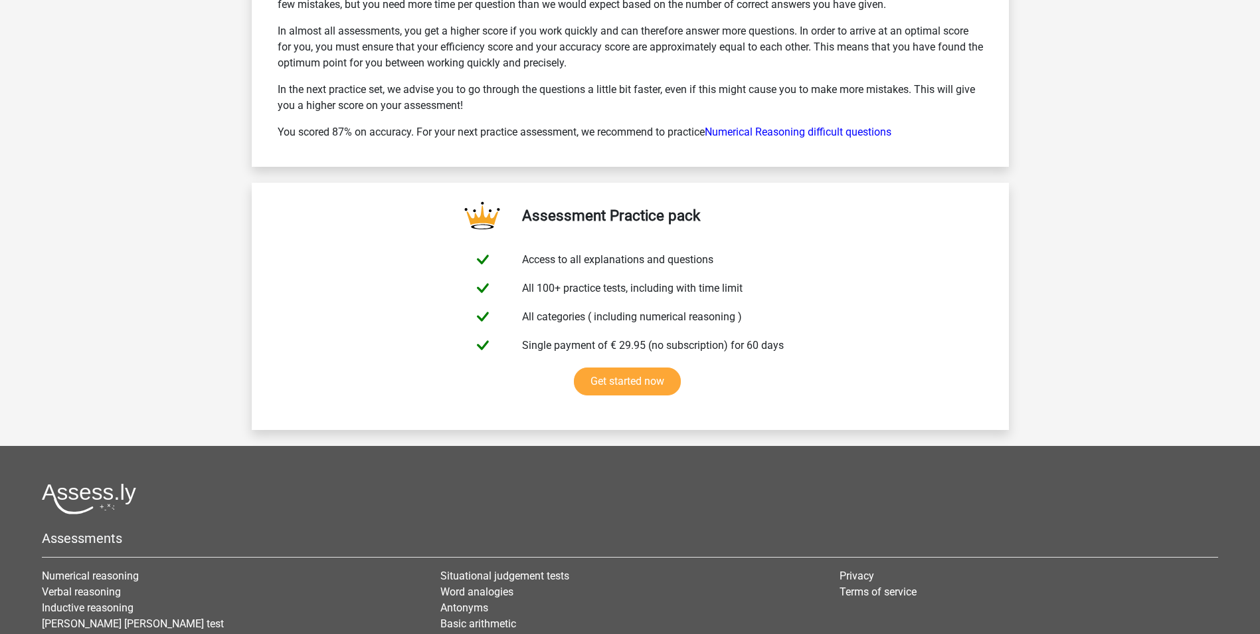
scroll to position [4675, 0]
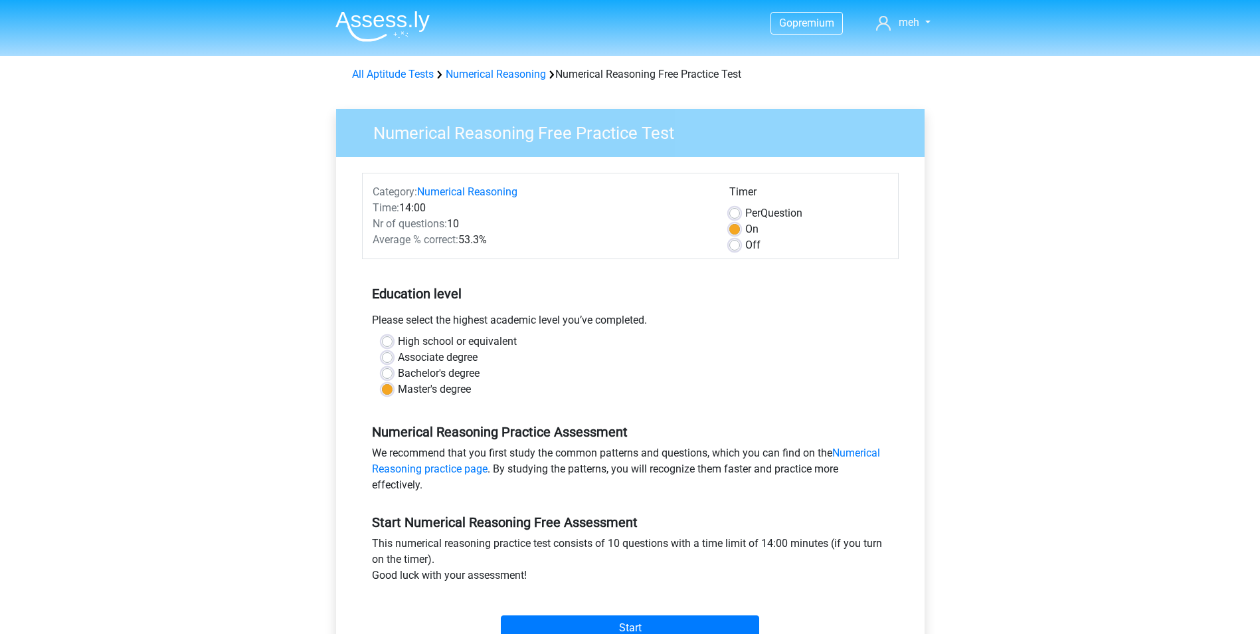
scroll to position [74, 0]
